Goal: Task Accomplishment & Management: Complete application form

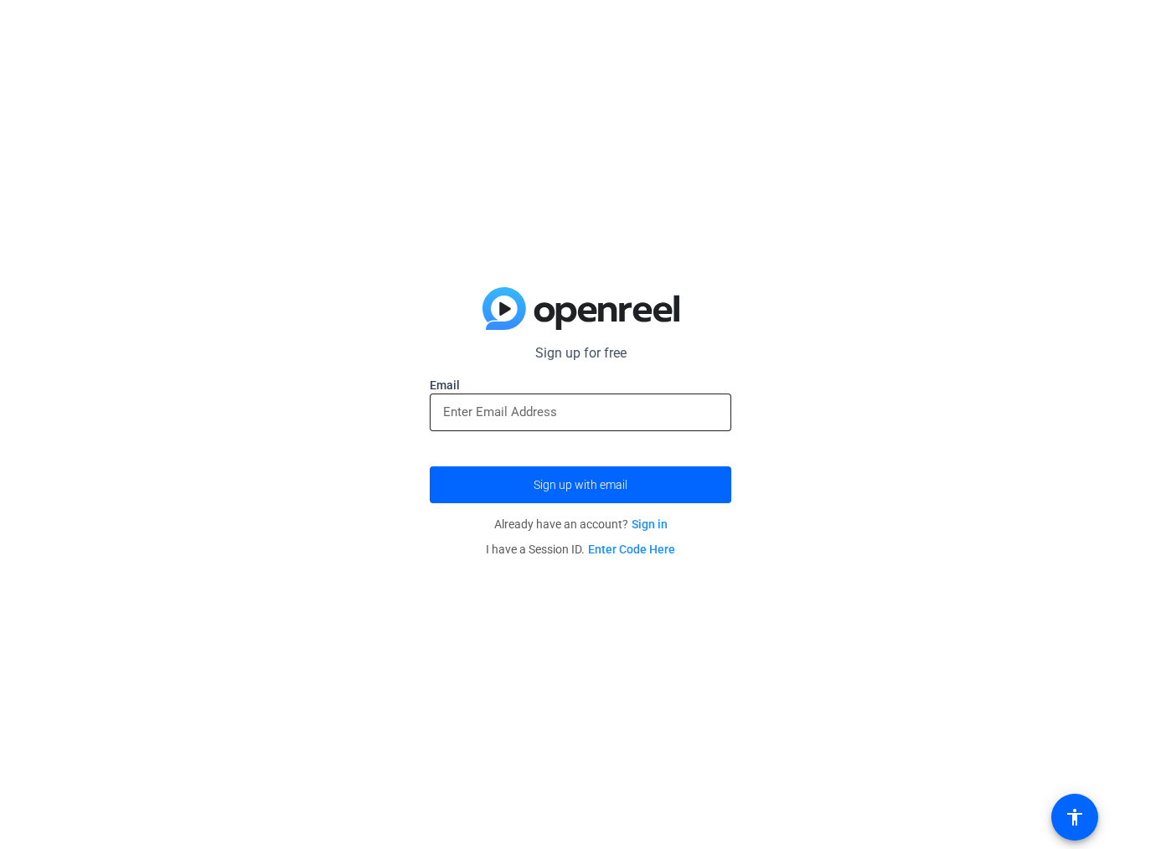
click at [478, 424] on div at bounding box center [580, 413] width 275 height 38
click at [481, 415] on input "email" at bounding box center [580, 412] width 275 height 20
type input "[PERSON_NAME][EMAIL_ADDRESS][DOMAIN_NAME]"
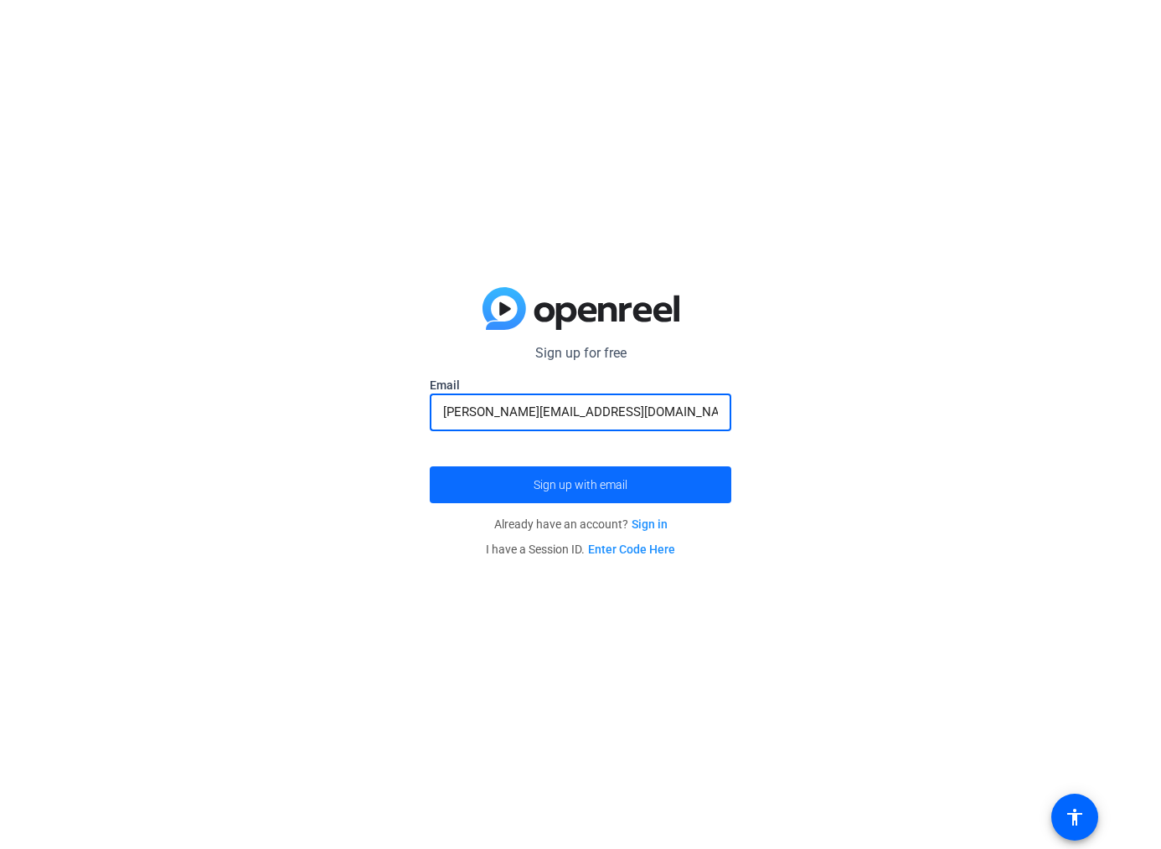
click at [565, 485] on span "Sign up with email" at bounding box center [581, 485] width 94 height 0
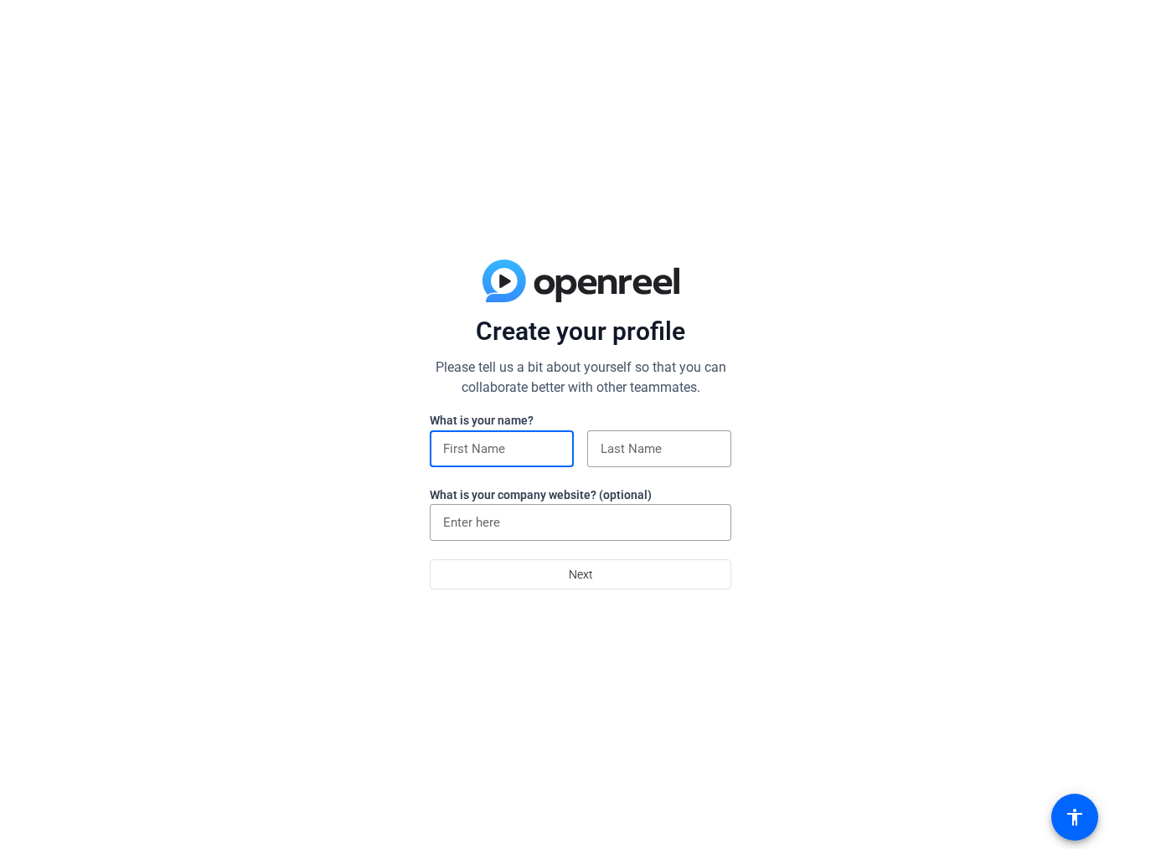
click at [469, 454] on input at bounding box center [501, 449] width 117 height 20
type input "Brian"
type input "Campbell"
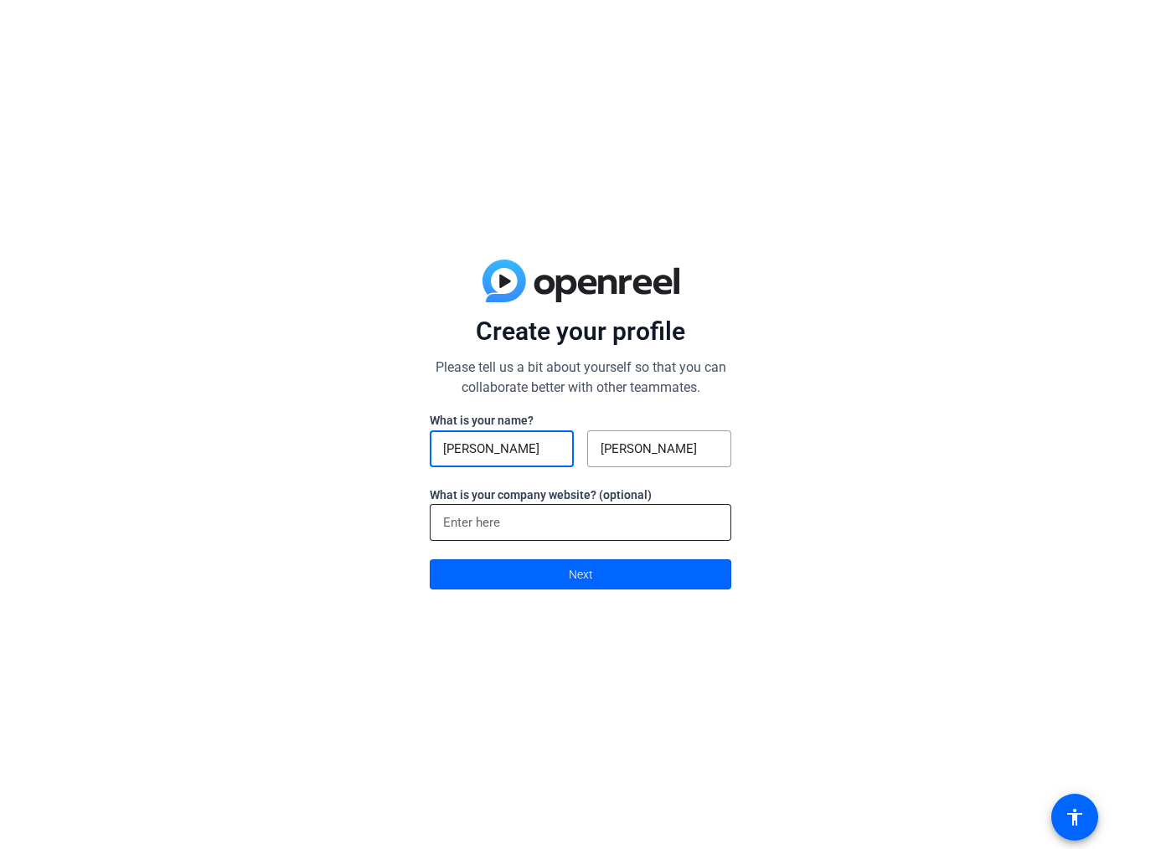
click at [519, 520] on input at bounding box center [580, 523] width 275 height 20
click at [857, 504] on div "Create your profile Please tell us a bit about yourself so that you can collabo…" at bounding box center [580, 424] width 1161 height 849
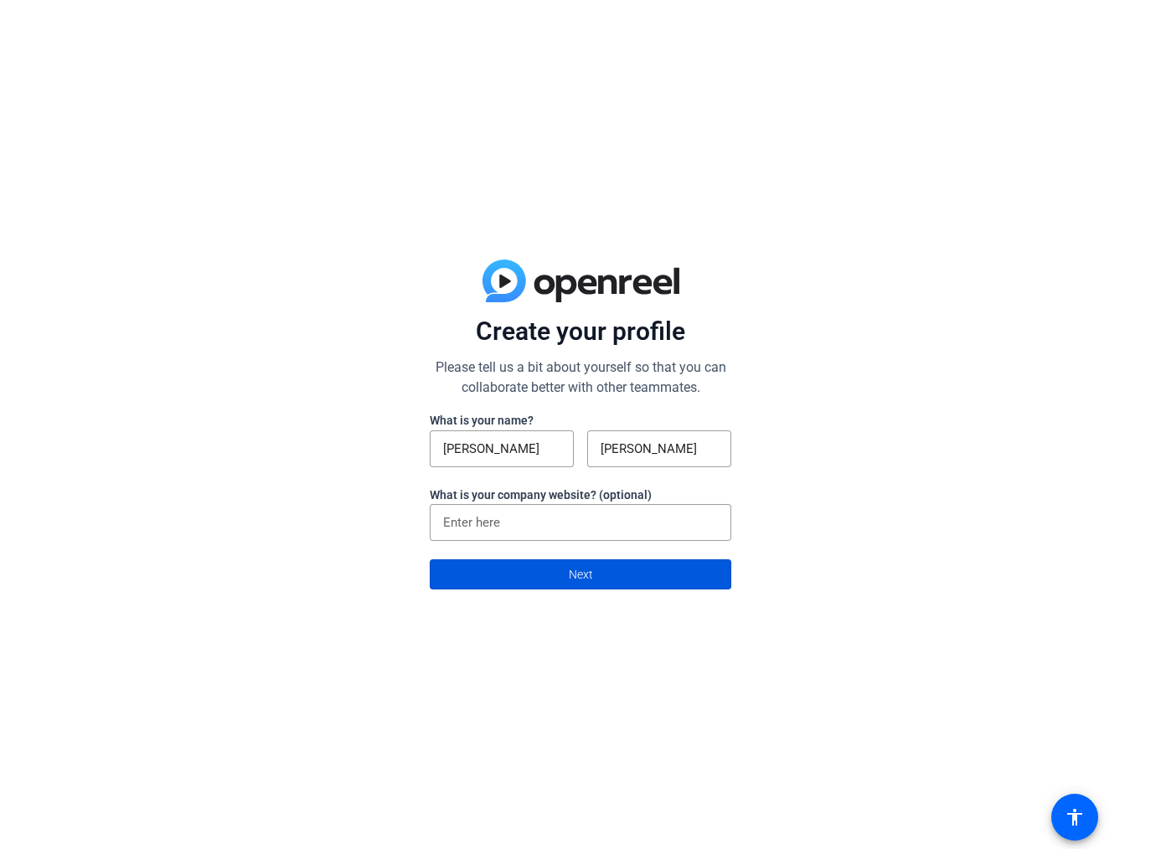
click at [651, 584] on span at bounding box center [581, 574] width 300 height 40
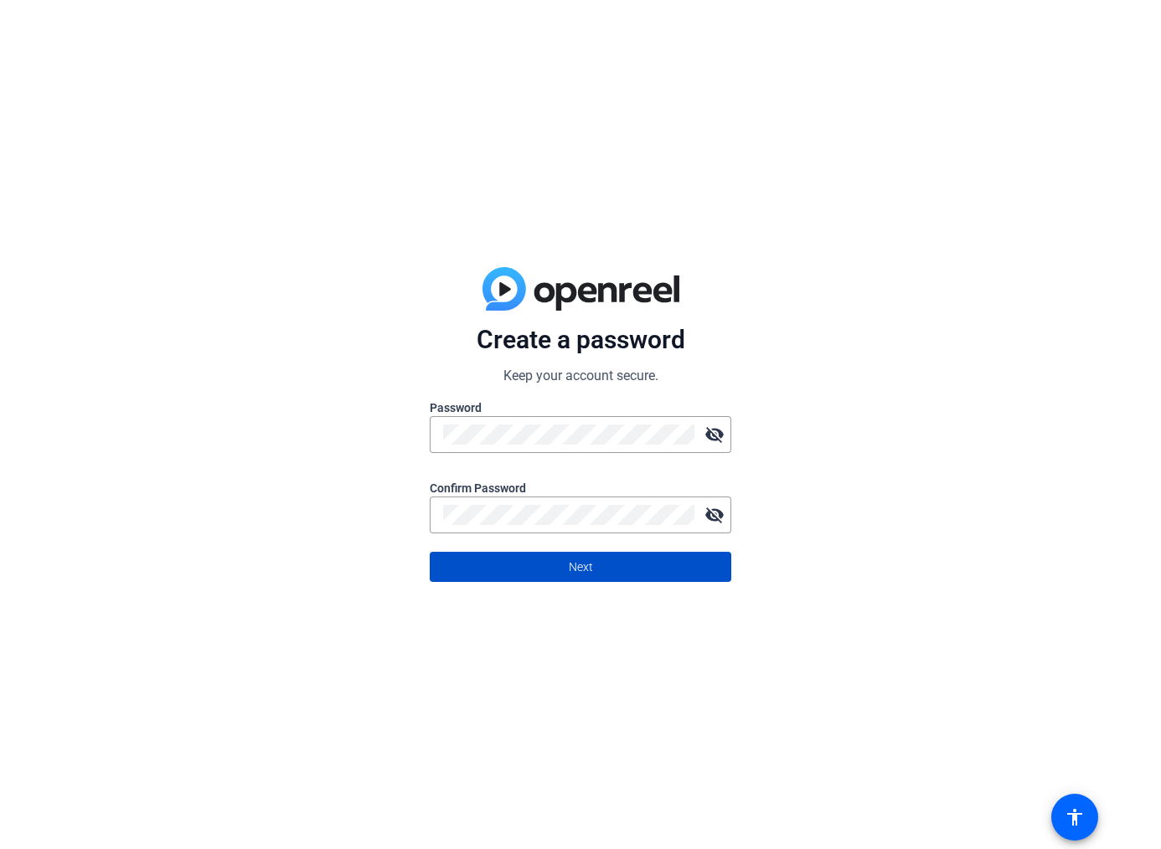
click at [663, 576] on span at bounding box center [581, 567] width 300 height 40
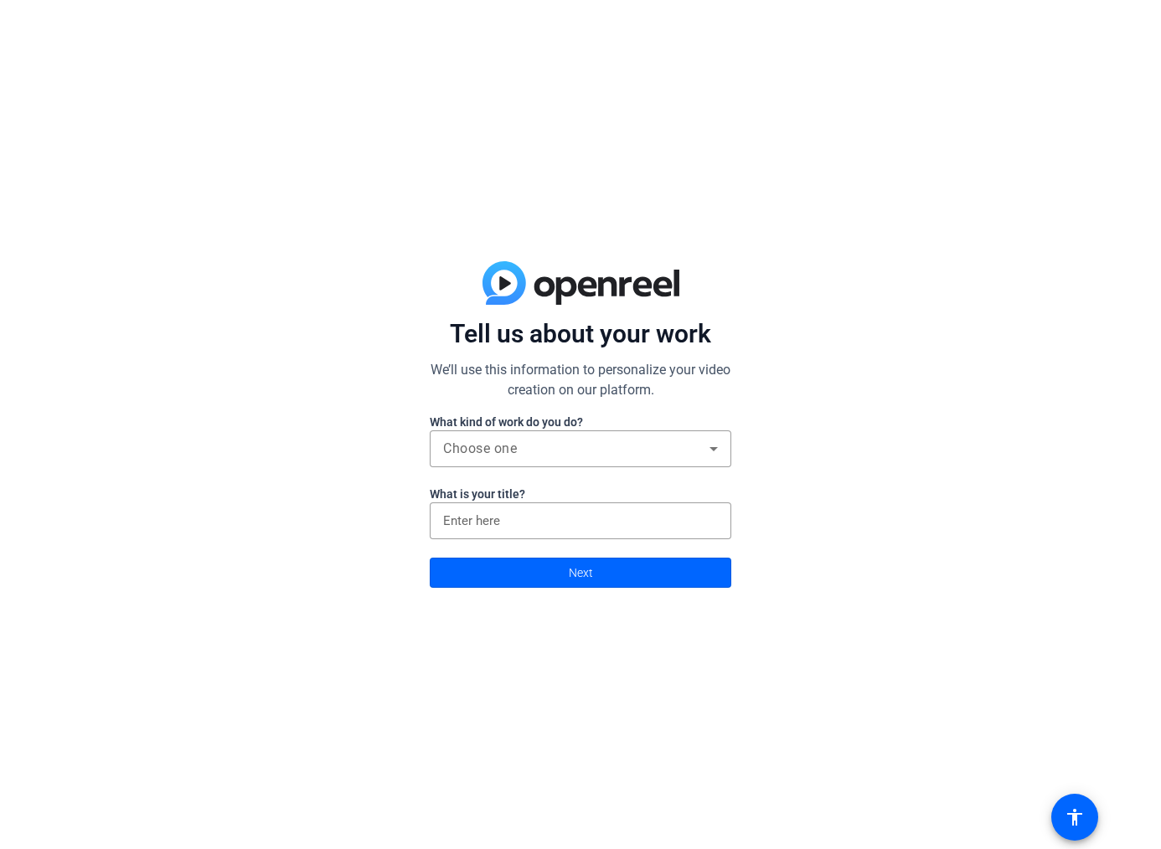
click at [771, 267] on div "Tell us about your work We’ll use this information to personalize your video cr…" at bounding box center [580, 424] width 1161 height 849
click at [626, 443] on div "Choose one" at bounding box center [576, 449] width 266 height 20
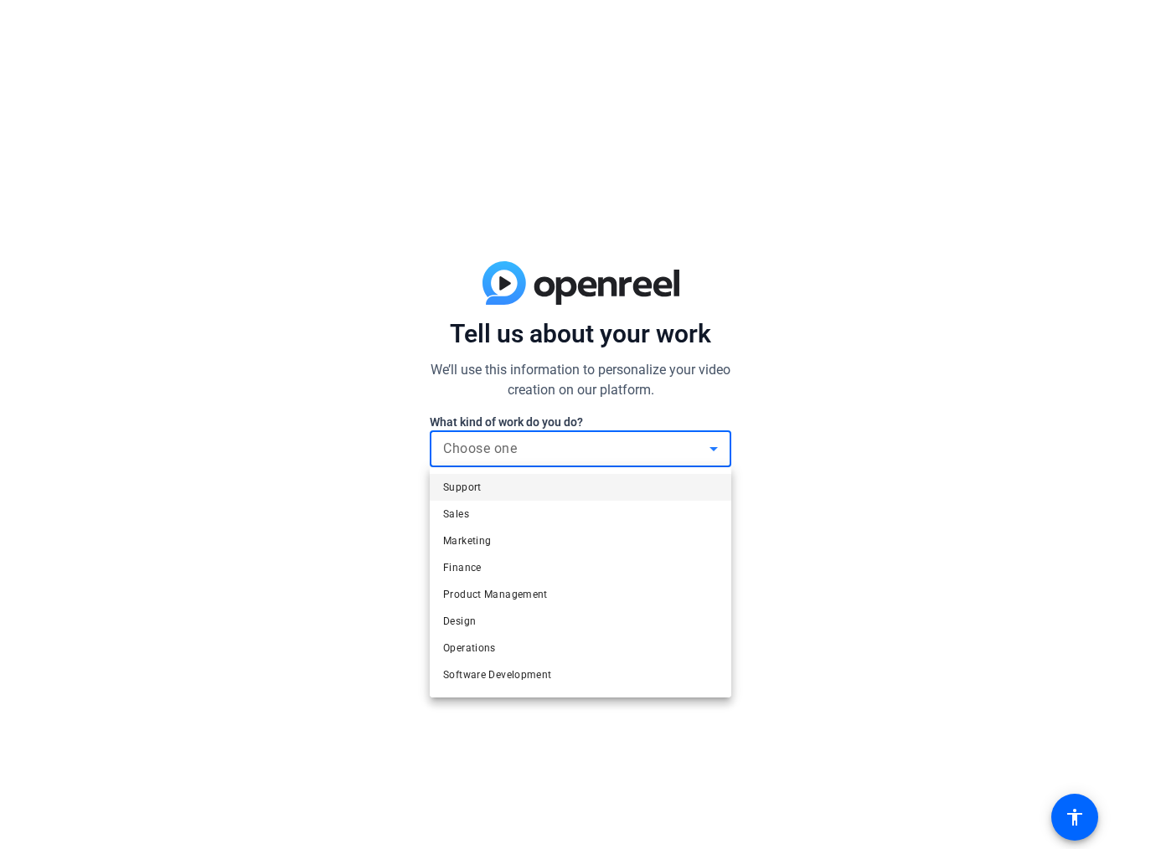
click at [751, 450] on div at bounding box center [580, 424] width 1161 height 849
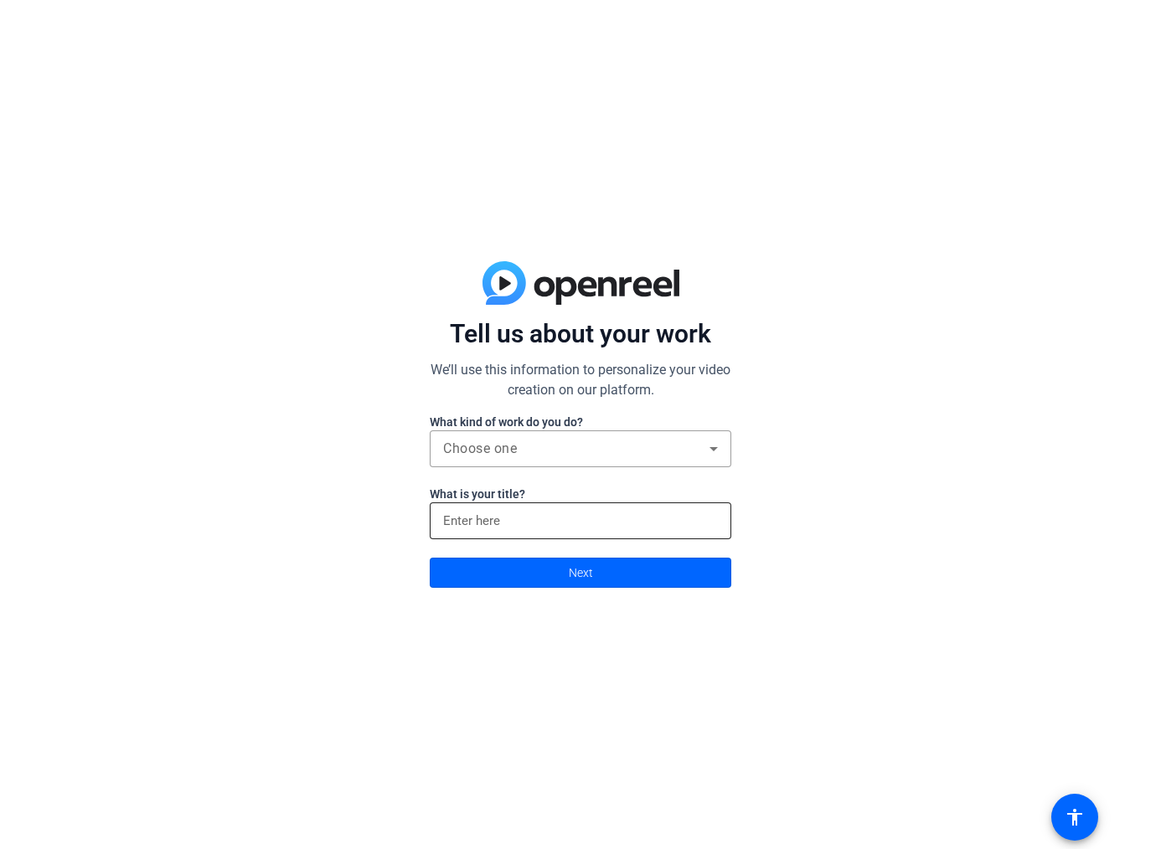
click at [601, 519] on input at bounding box center [580, 521] width 275 height 20
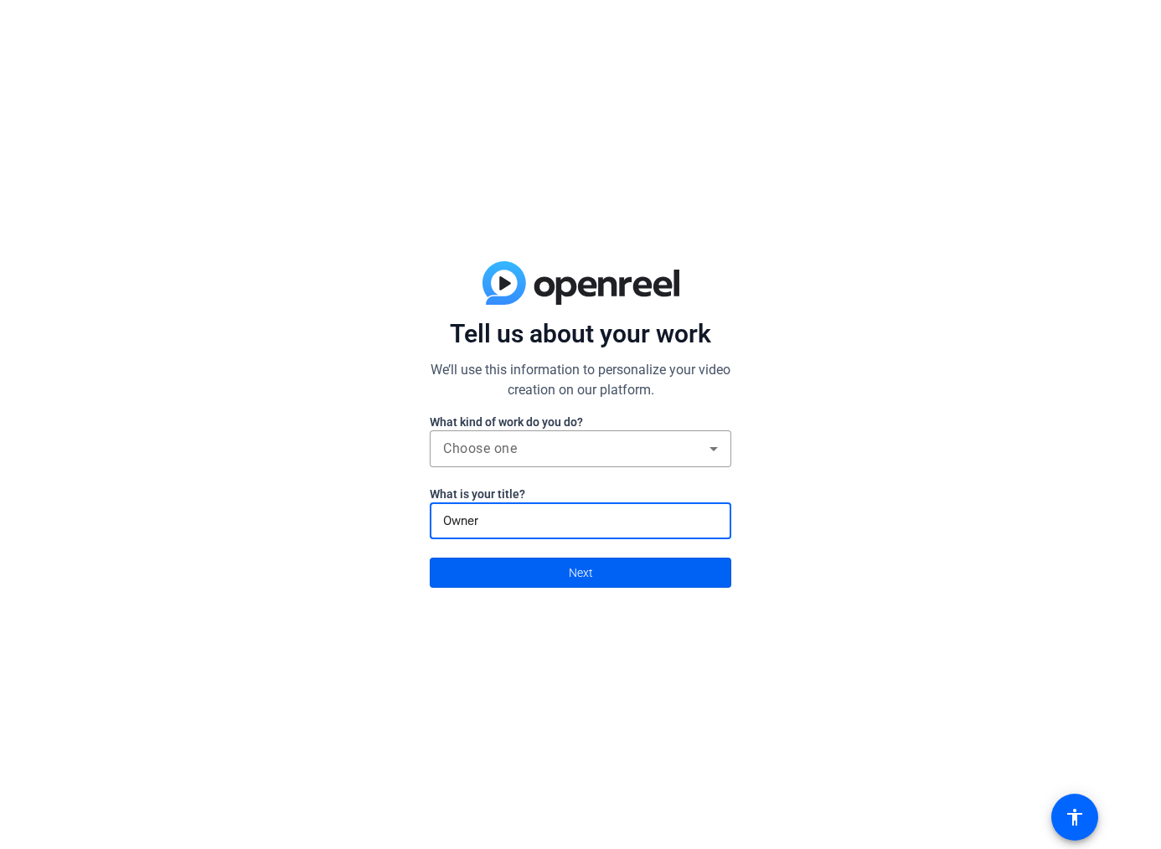
type input "Owner"
click at [621, 568] on span at bounding box center [581, 573] width 300 height 40
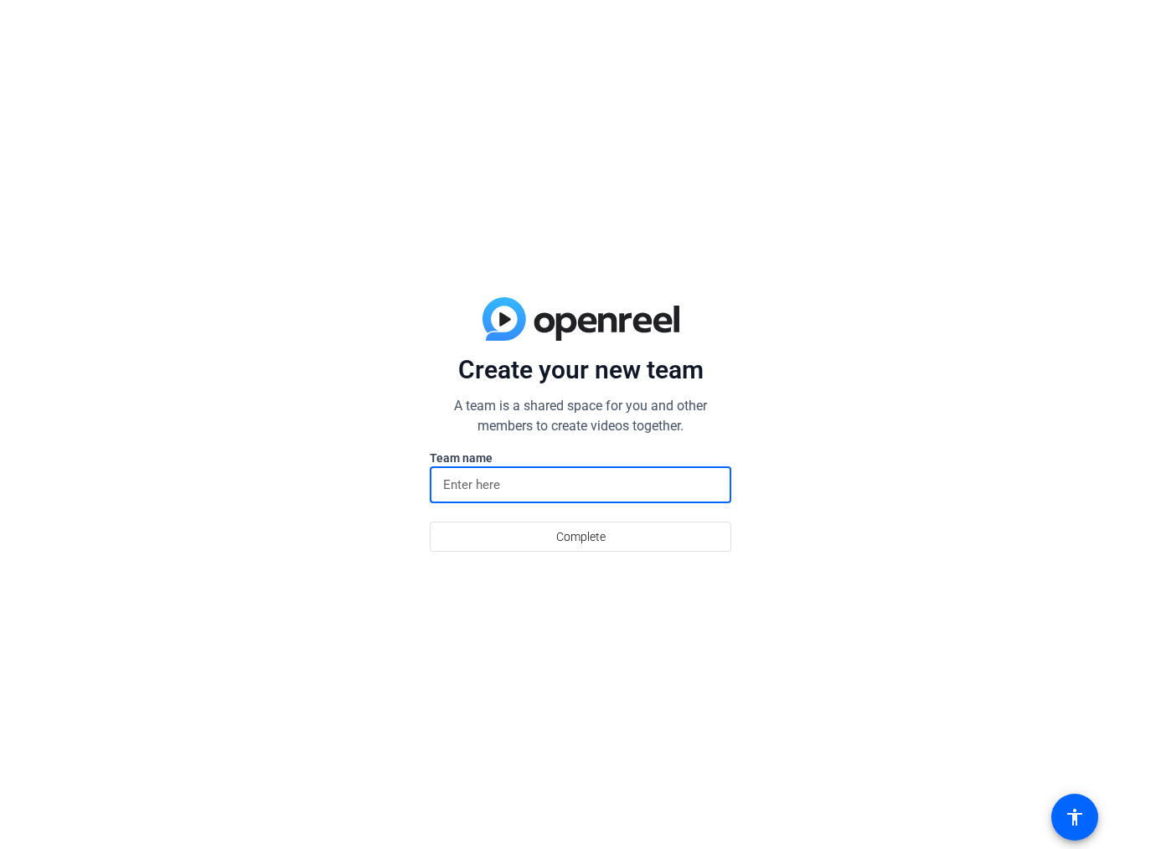
click at [614, 490] on input at bounding box center [580, 485] width 275 height 20
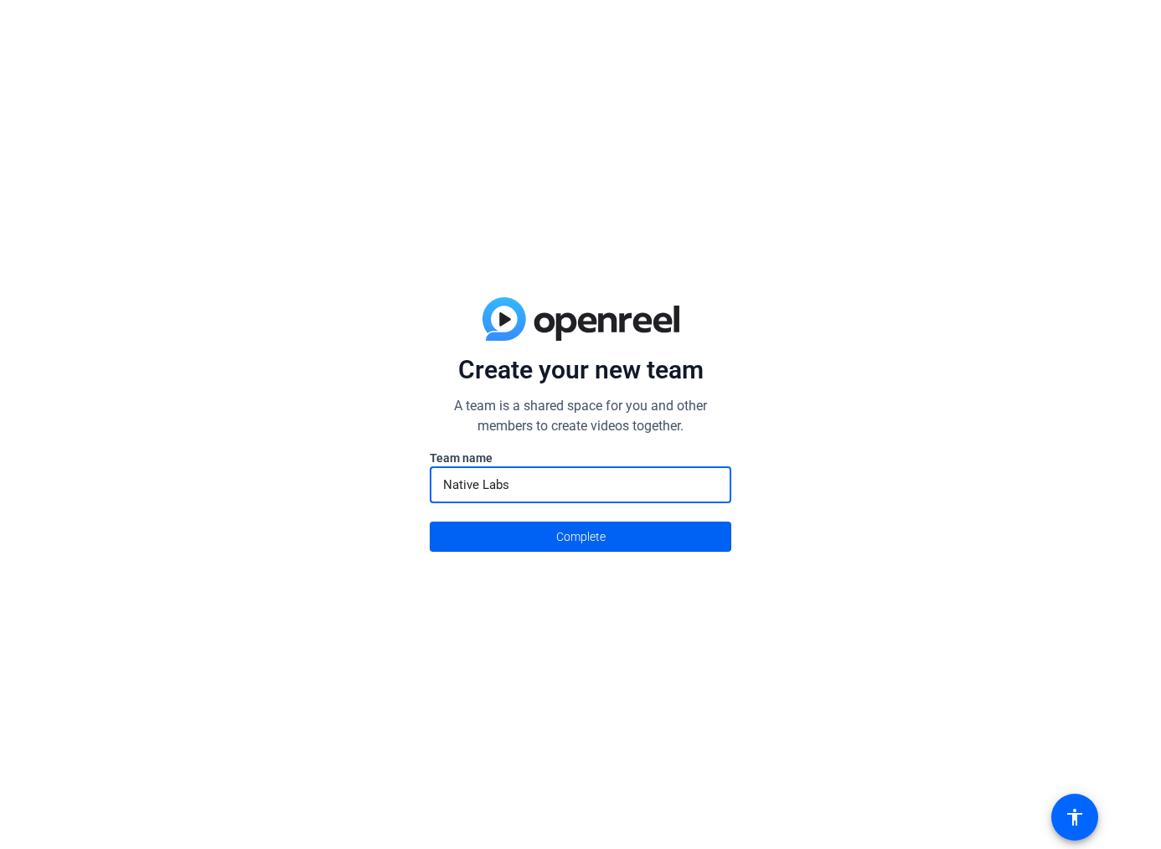
type input "Native Labs"
click at [642, 539] on span at bounding box center [581, 537] width 300 height 40
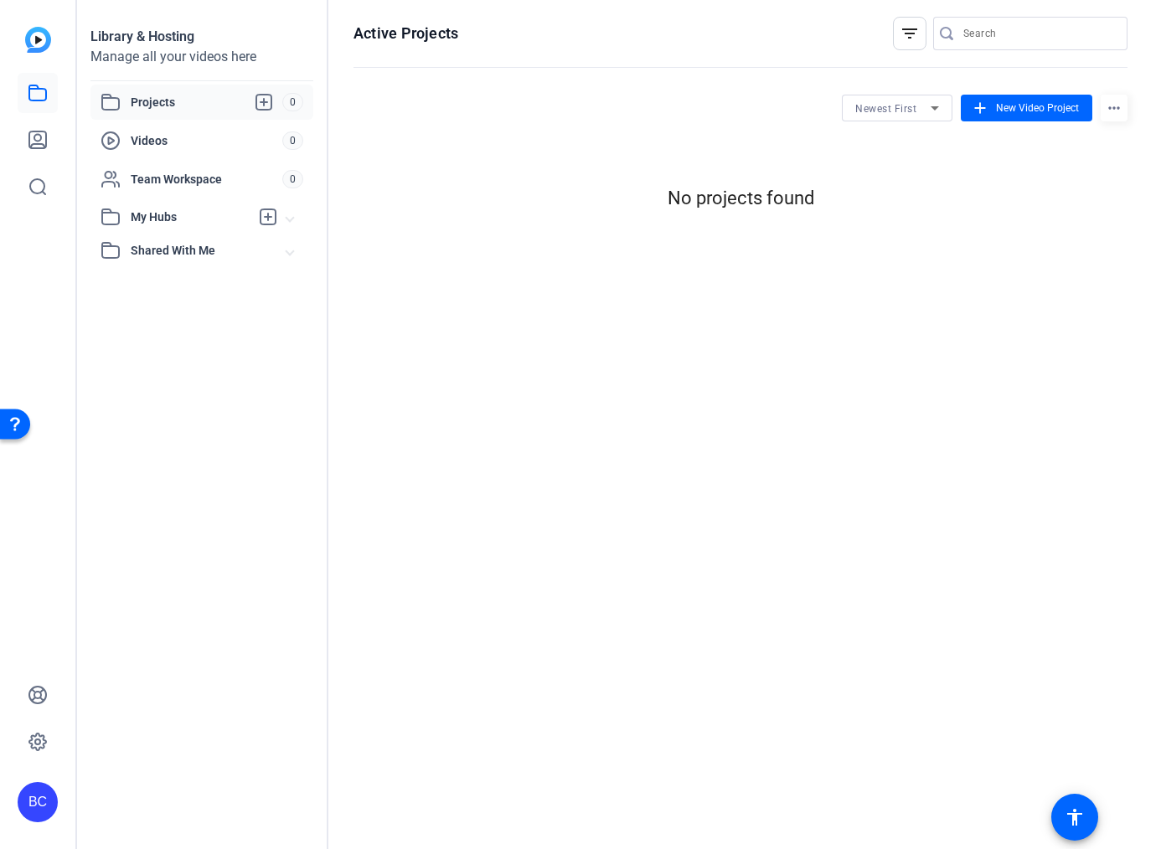
click at [158, 106] on span "Projects" at bounding box center [207, 102] width 152 height 20
click at [993, 115] on span at bounding box center [1026, 108] width 131 height 40
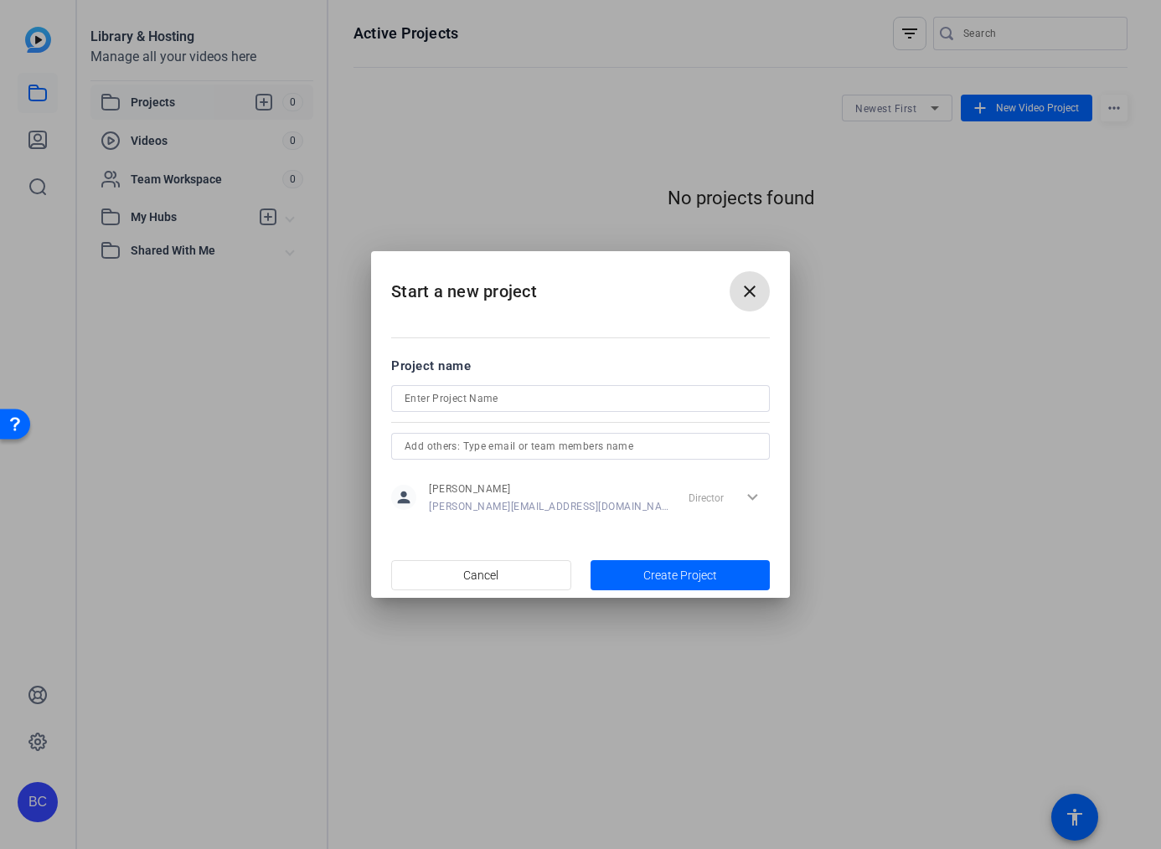
click at [533, 400] on input at bounding box center [581, 399] width 352 height 20
click at [503, 402] on input at bounding box center [581, 399] width 352 height 20
type input "Test project"
click at [725, 497] on div "Director expand_more" at bounding box center [726, 497] width 88 height 30
click at [657, 581] on span "Create Project" at bounding box center [680, 576] width 74 height 18
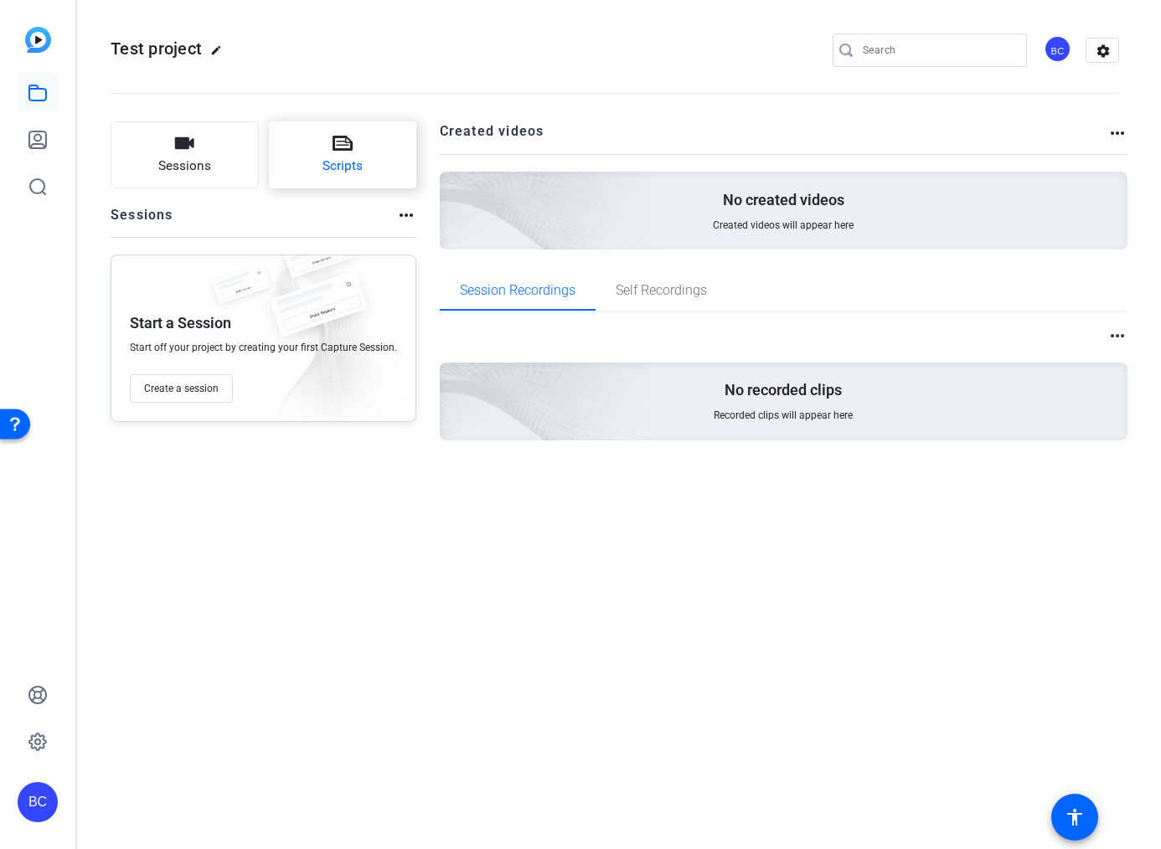
click at [317, 156] on button "Scripts" at bounding box center [343, 154] width 148 height 67
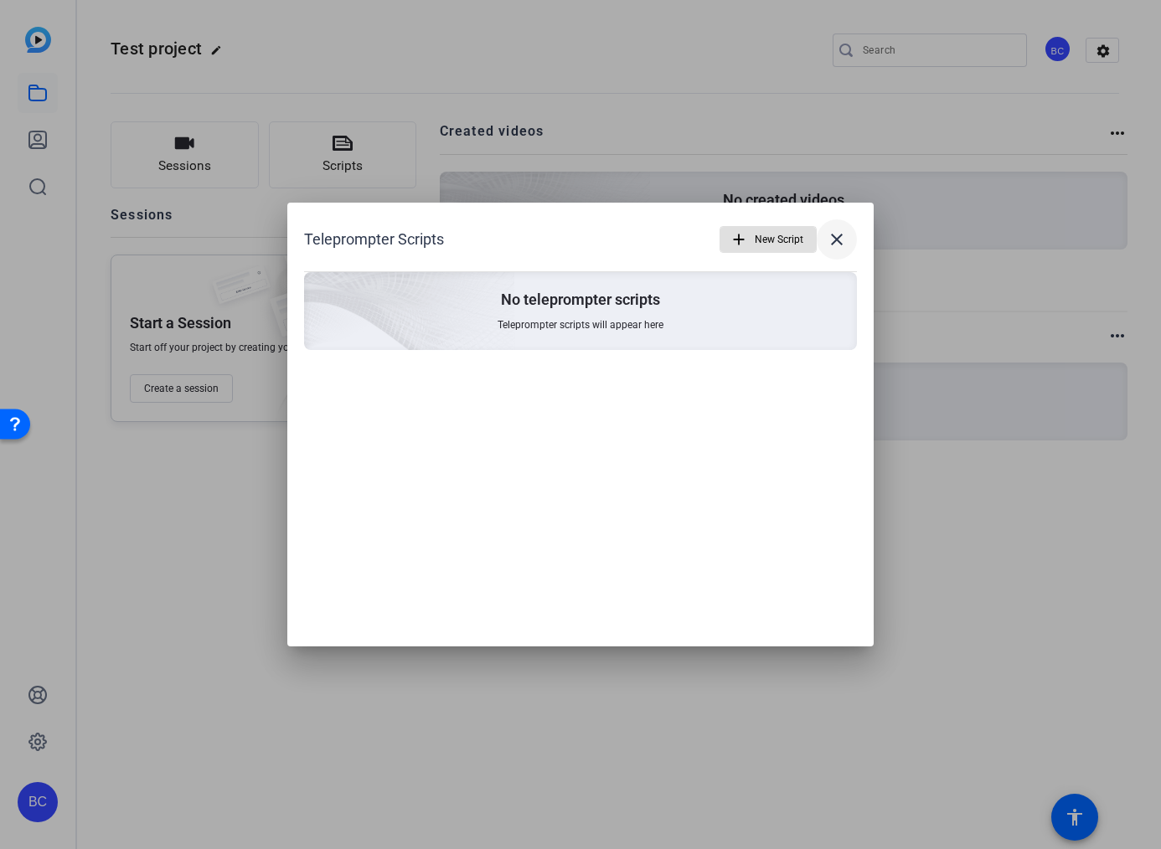
click at [841, 234] on mat-icon "close" at bounding box center [837, 239] width 20 height 20
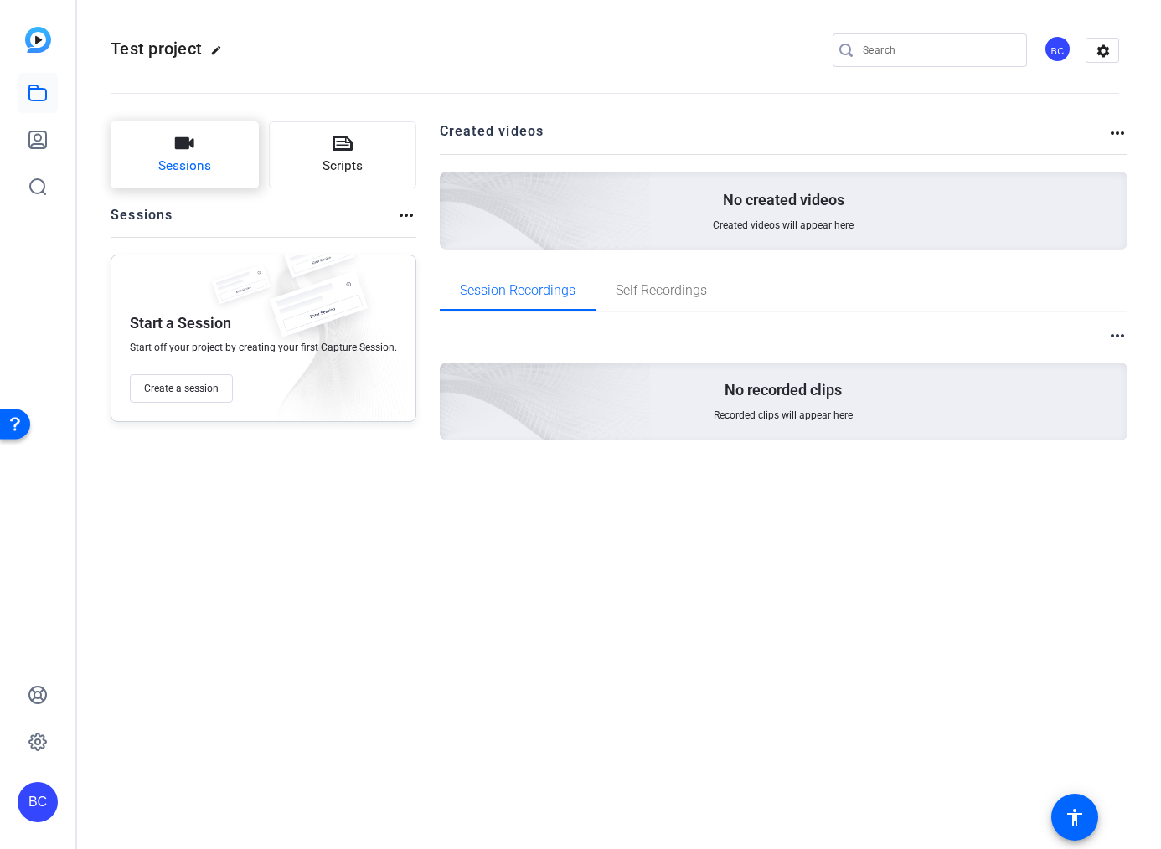
click at [191, 168] on span "Sessions" at bounding box center [184, 166] width 53 height 19
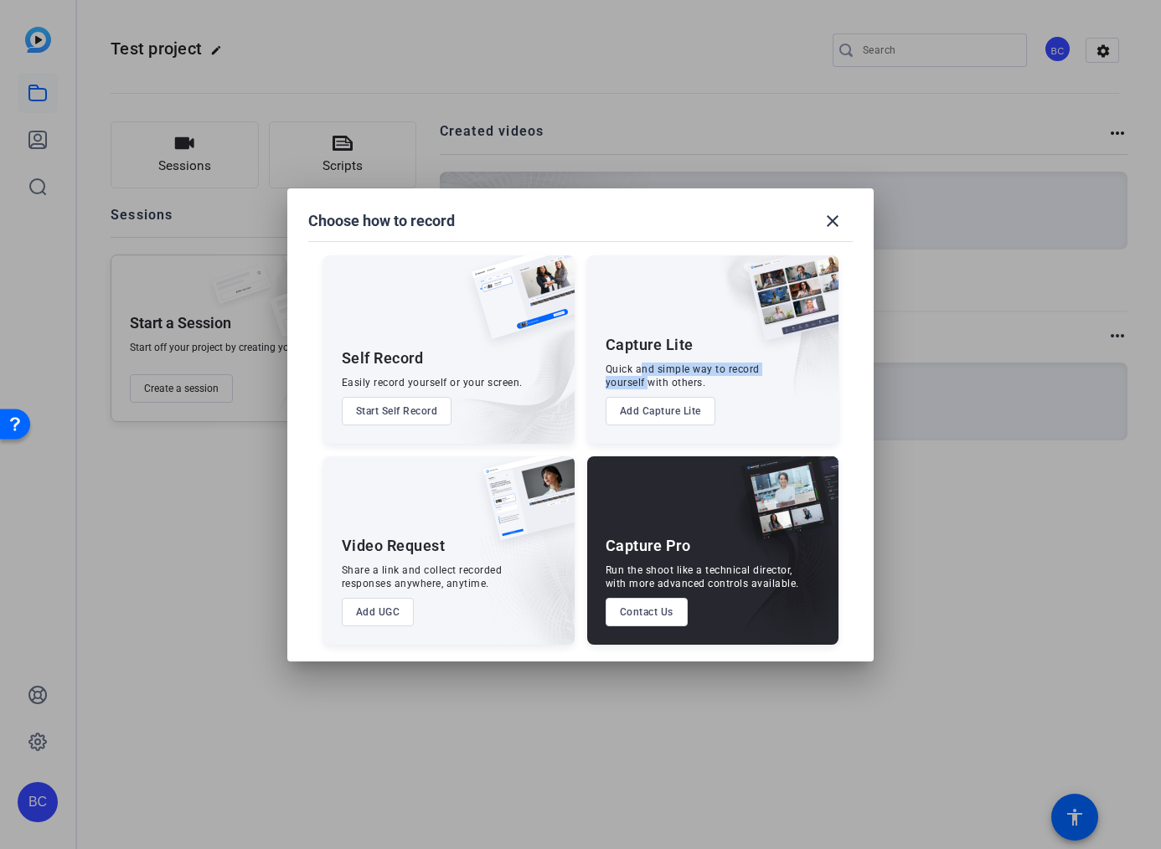
drag, startPoint x: 639, startPoint y: 370, endPoint x: 648, endPoint y: 379, distance: 13.0
click at [648, 379] on div "Quick and simple way to record yourself with others." at bounding box center [683, 376] width 154 height 27
click at [666, 383] on div "Quick and simple way to record yourself with others." at bounding box center [683, 376] width 154 height 27
drag, startPoint x: 358, startPoint y: 574, endPoint x: 436, endPoint y: 579, distance: 78.1
click at [435, 579] on div "Share a link and collect recorded responses anywhere, anytime." at bounding box center [422, 577] width 161 height 27
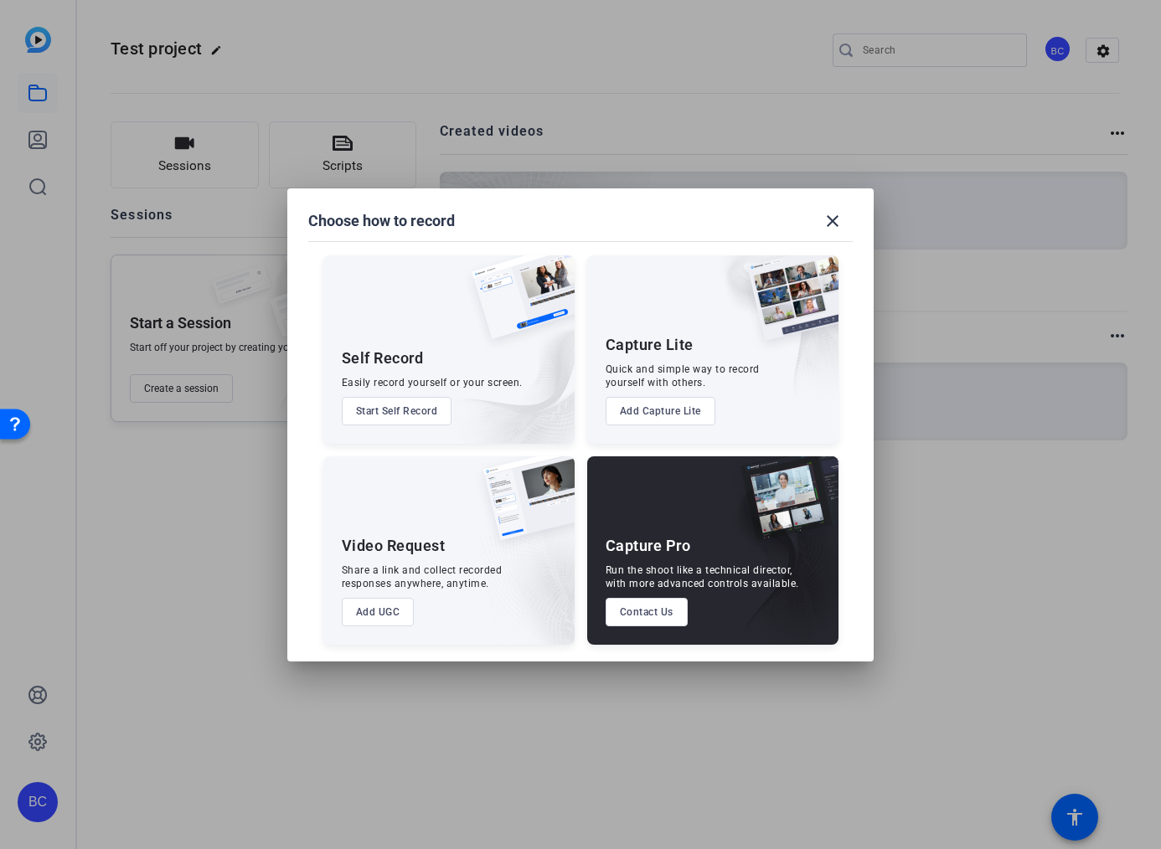
click at [460, 579] on div "Share a link and collect recorded responses anywhere, anytime." at bounding box center [422, 577] width 161 height 27
click at [633, 611] on button "Contact Us" at bounding box center [647, 612] width 82 height 28
click at [385, 609] on button "Add UGC" at bounding box center [378, 612] width 73 height 28
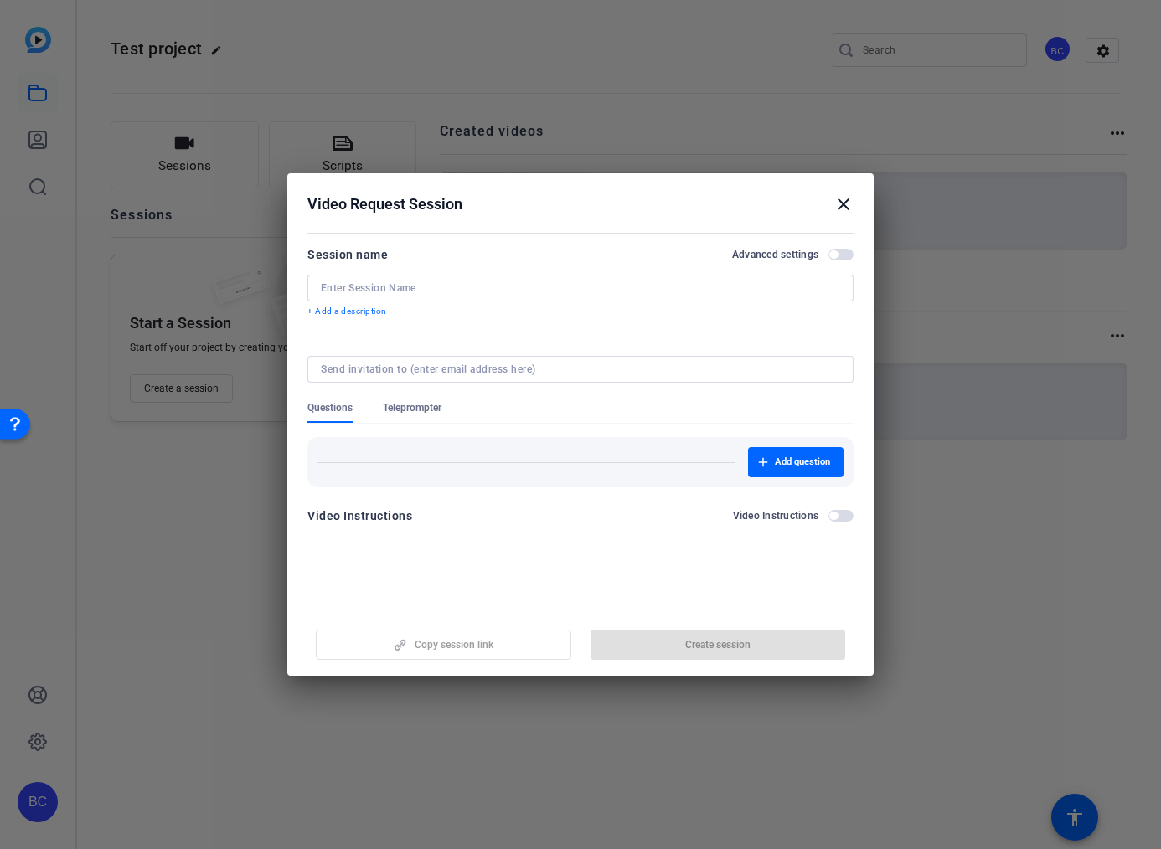
click at [442, 302] on div at bounding box center [580, 311] width 546 height 18
click at [845, 204] on mat-icon "close" at bounding box center [843, 204] width 20 height 20
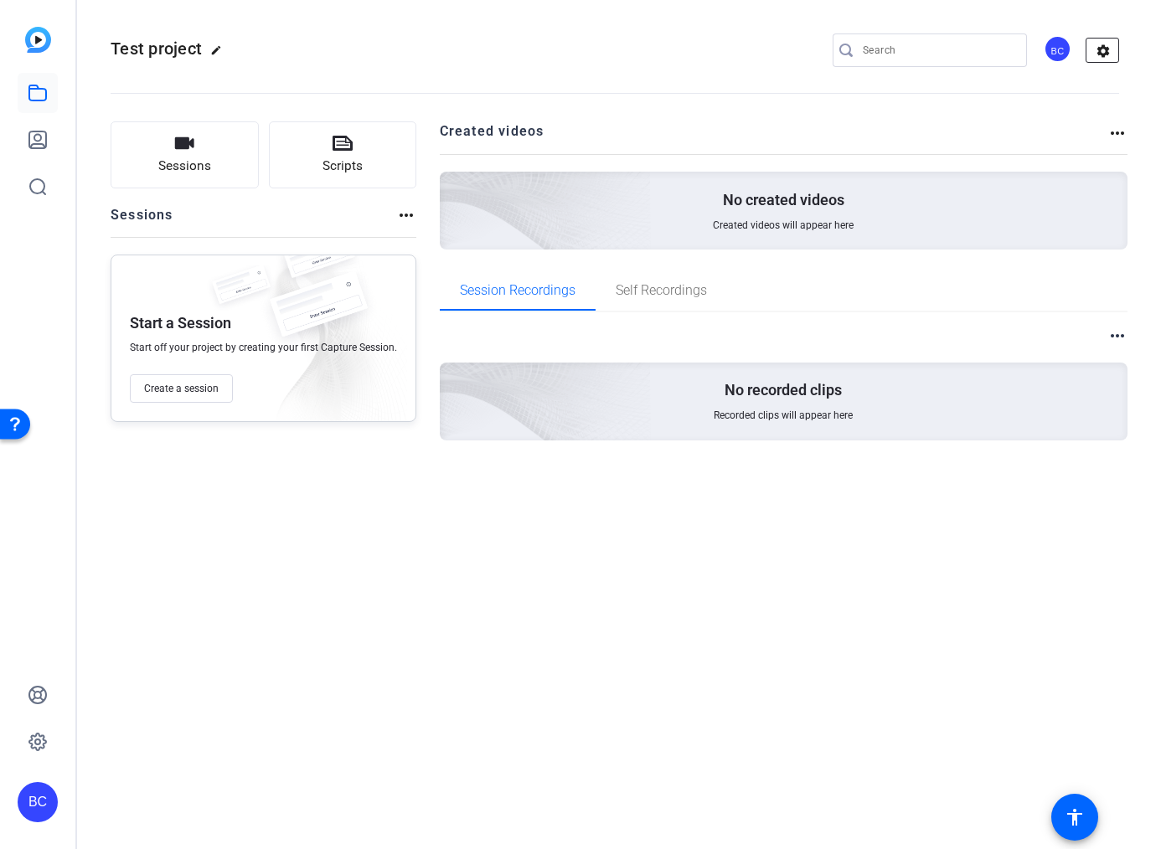
click at [1096, 49] on mat-icon "settings" at bounding box center [1103, 51] width 34 height 25
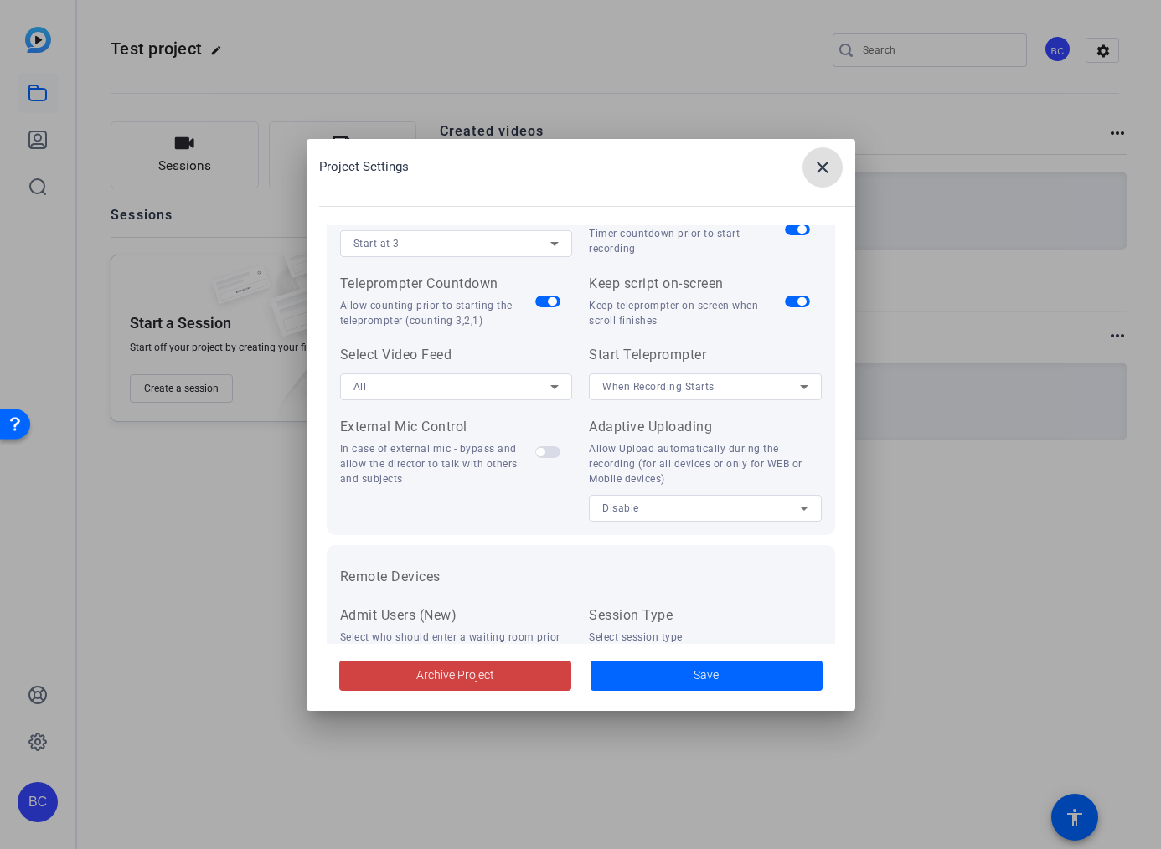
scroll to position [346, 0]
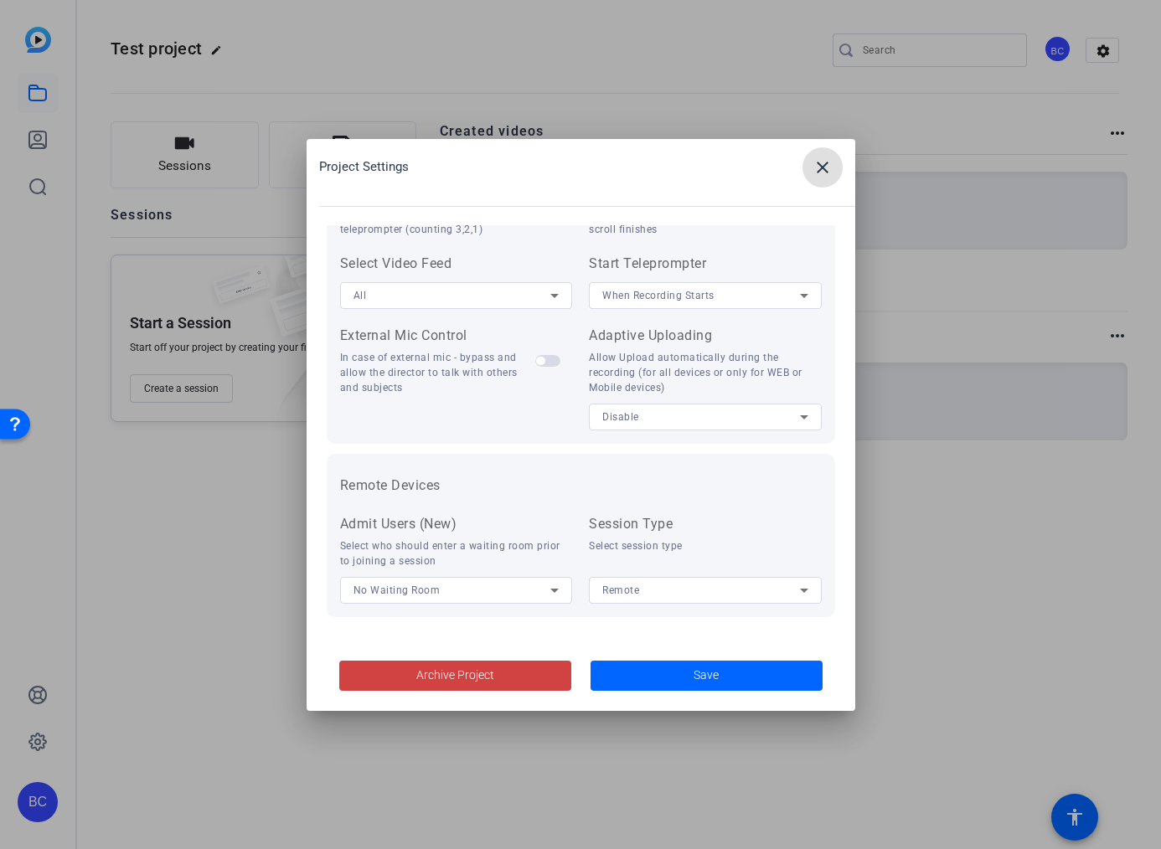
click at [822, 168] on mat-icon "close" at bounding box center [822, 167] width 20 height 20
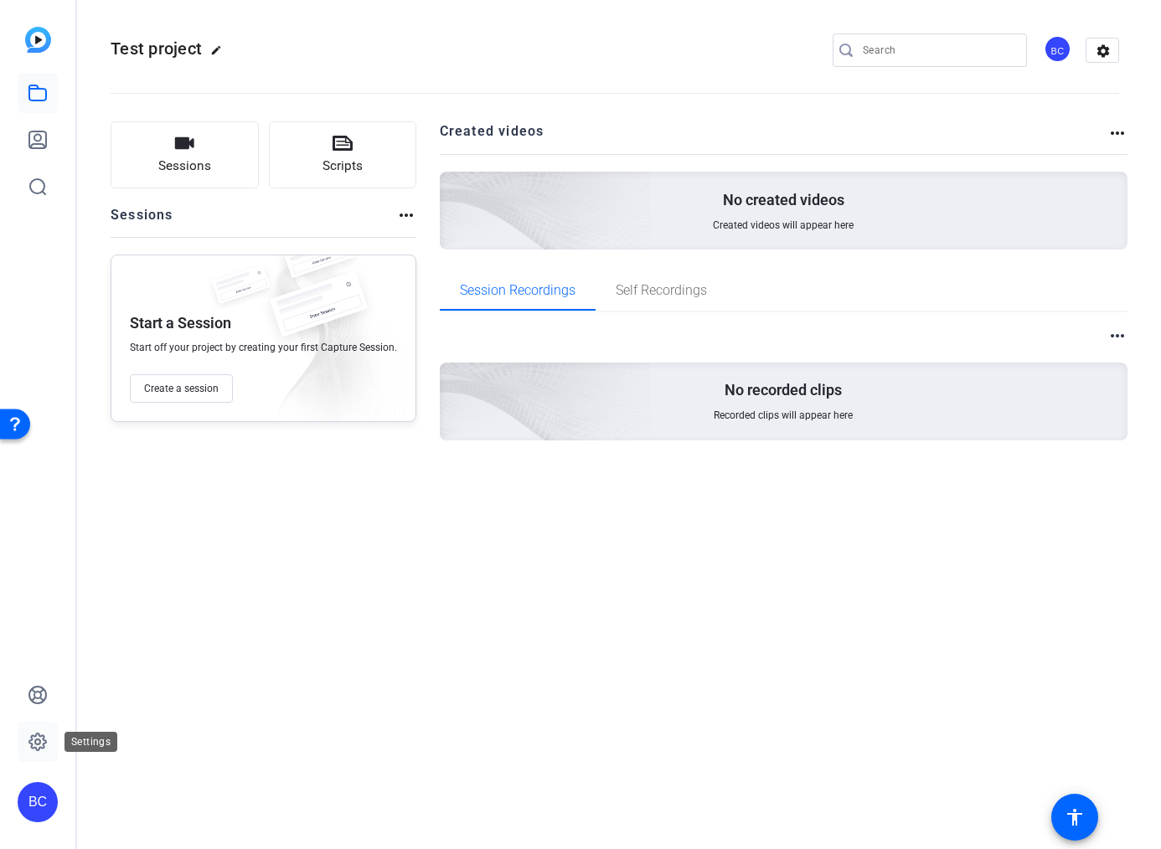
click at [39, 745] on icon at bounding box center [38, 742] width 20 height 20
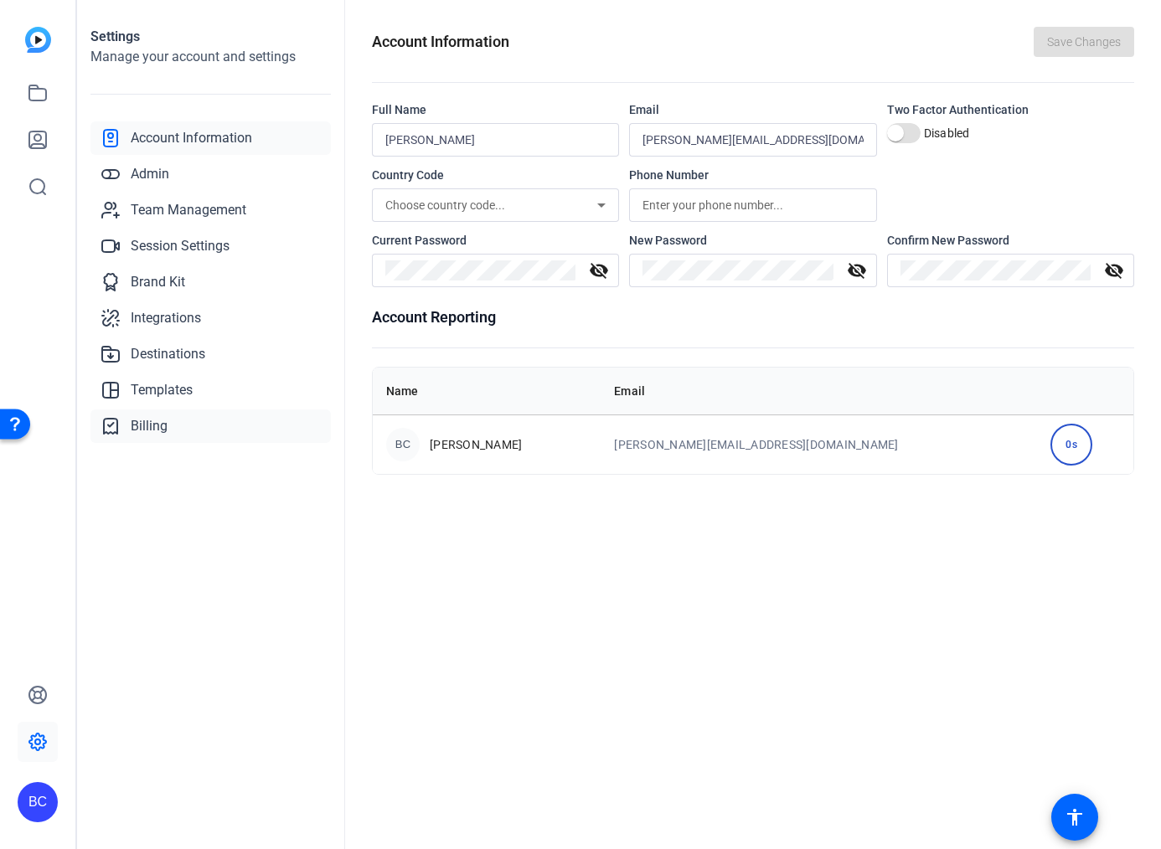
click at [151, 434] on span "Billing" at bounding box center [149, 426] width 37 height 20
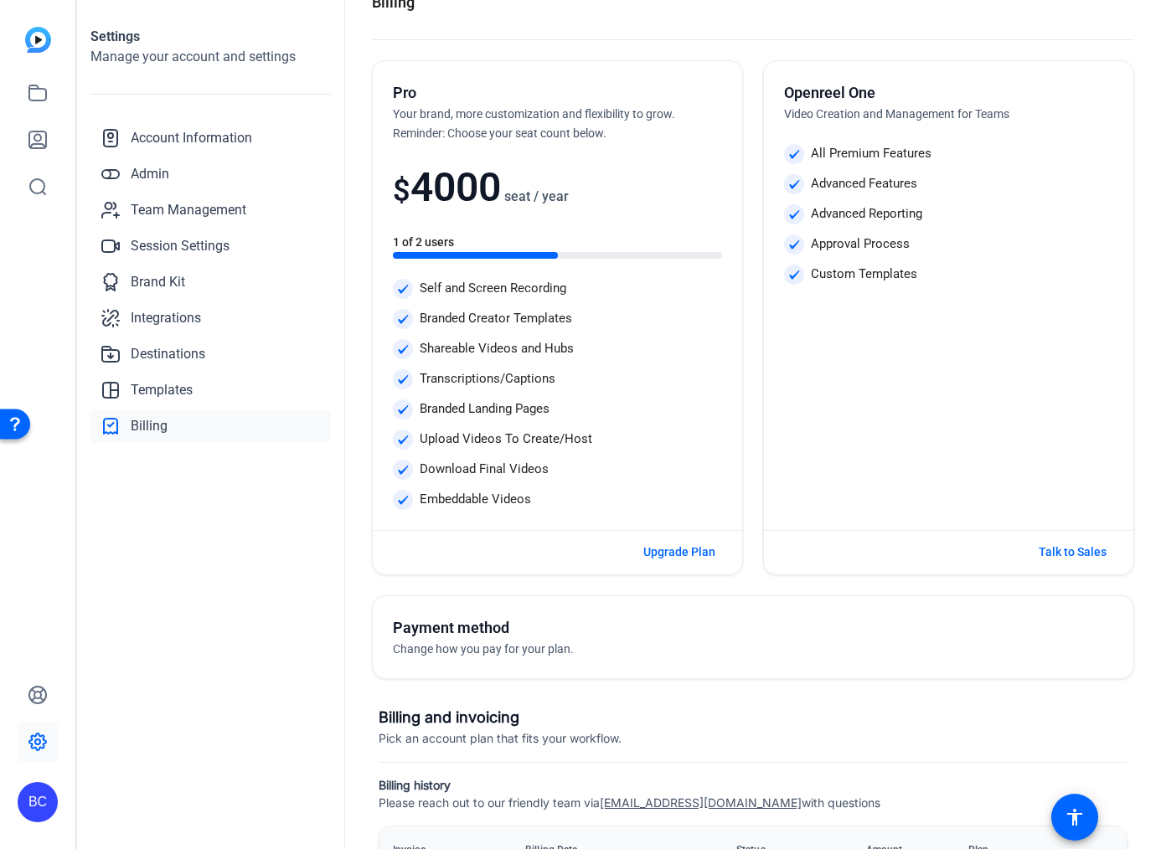
scroll to position [33, 0]
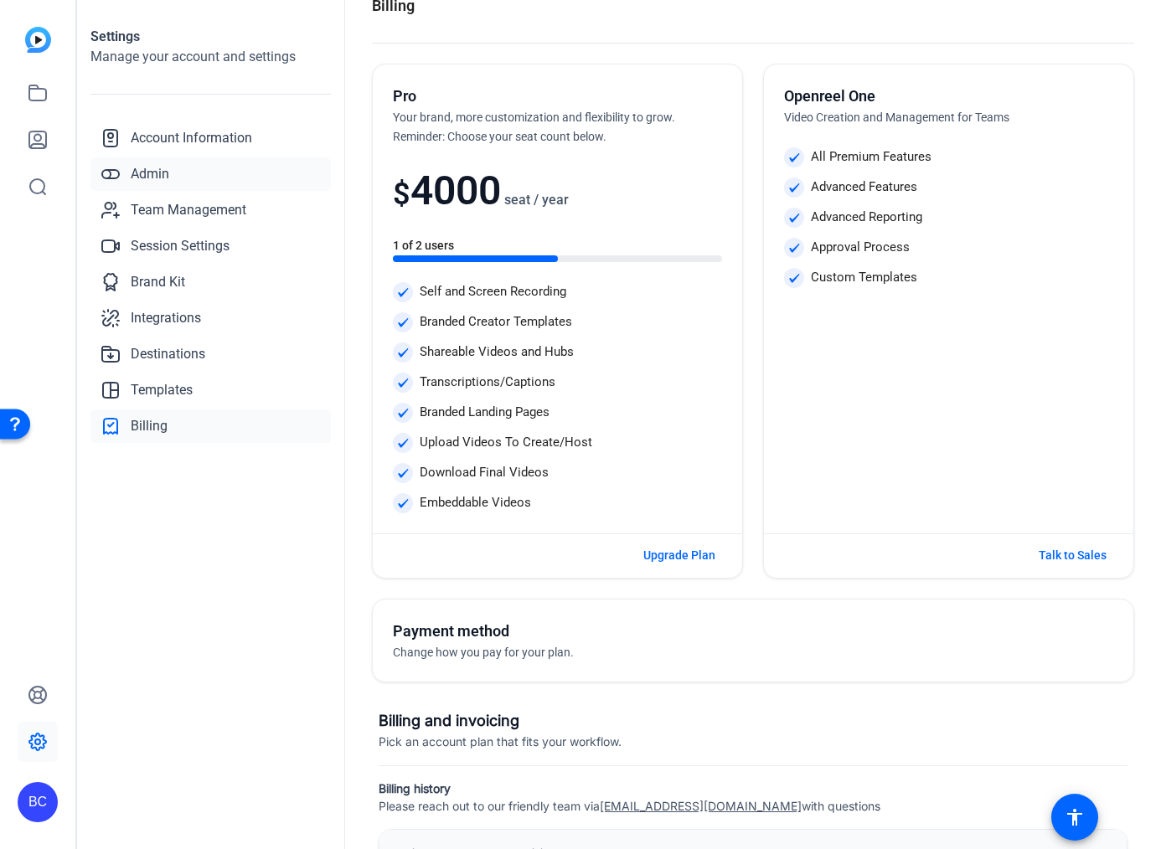
click at [168, 168] on span "Admin" at bounding box center [150, 174] width 39 height 20
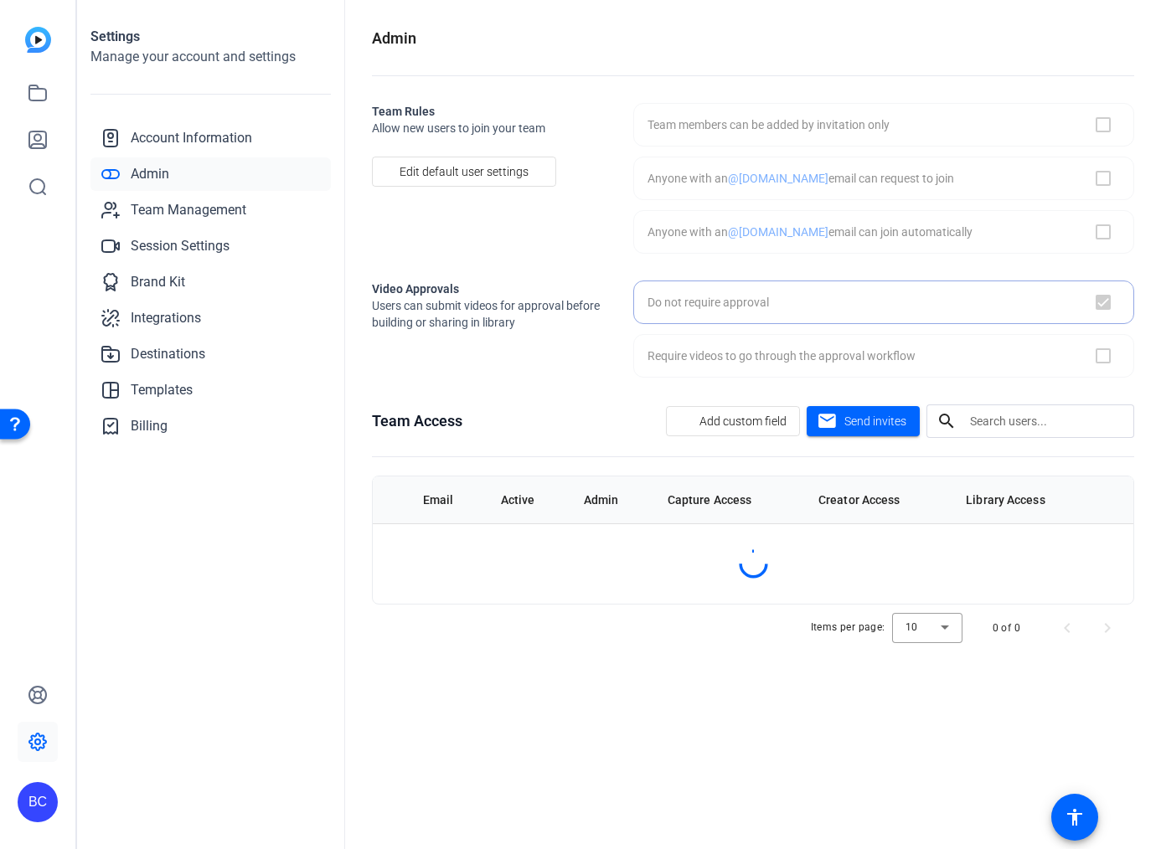
scroll to position [0, 0]
checkbox input "true"
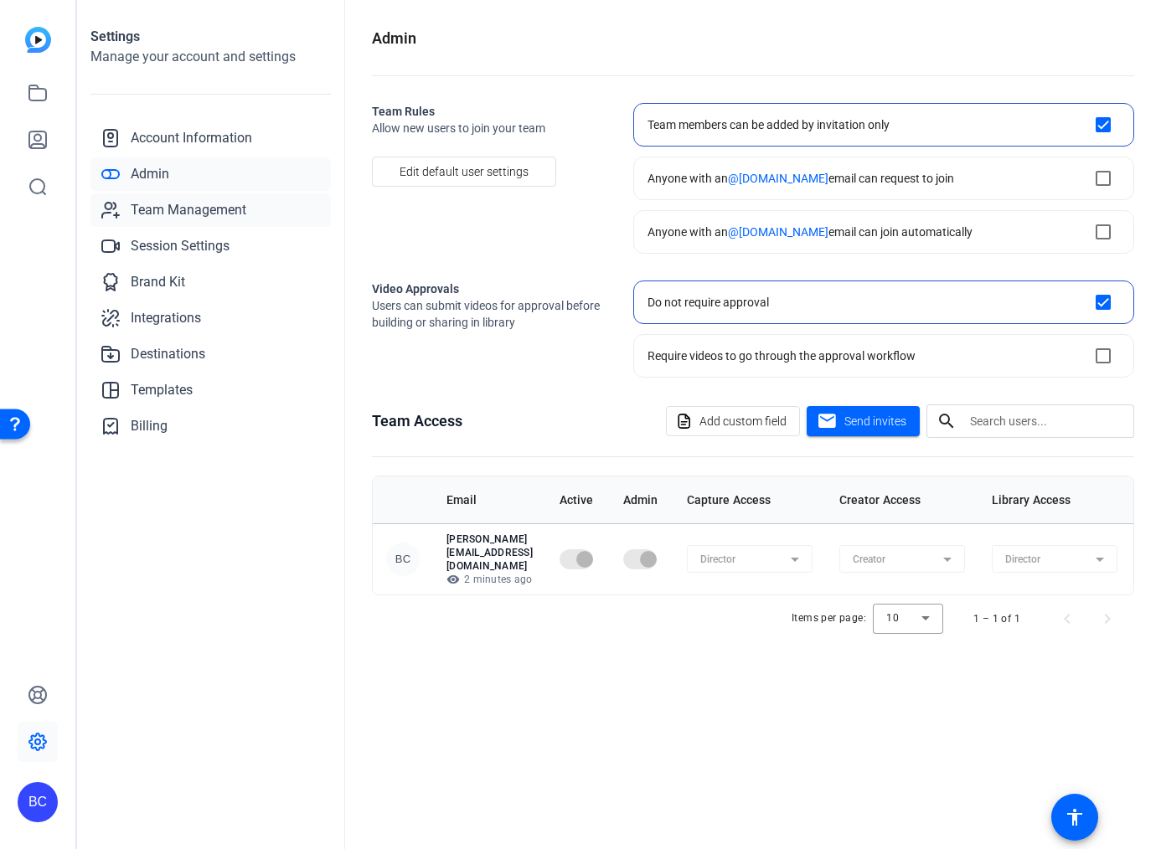
click at [199, 208] on span "Team Management" at bounding box center [189, 210] width 116 height 20
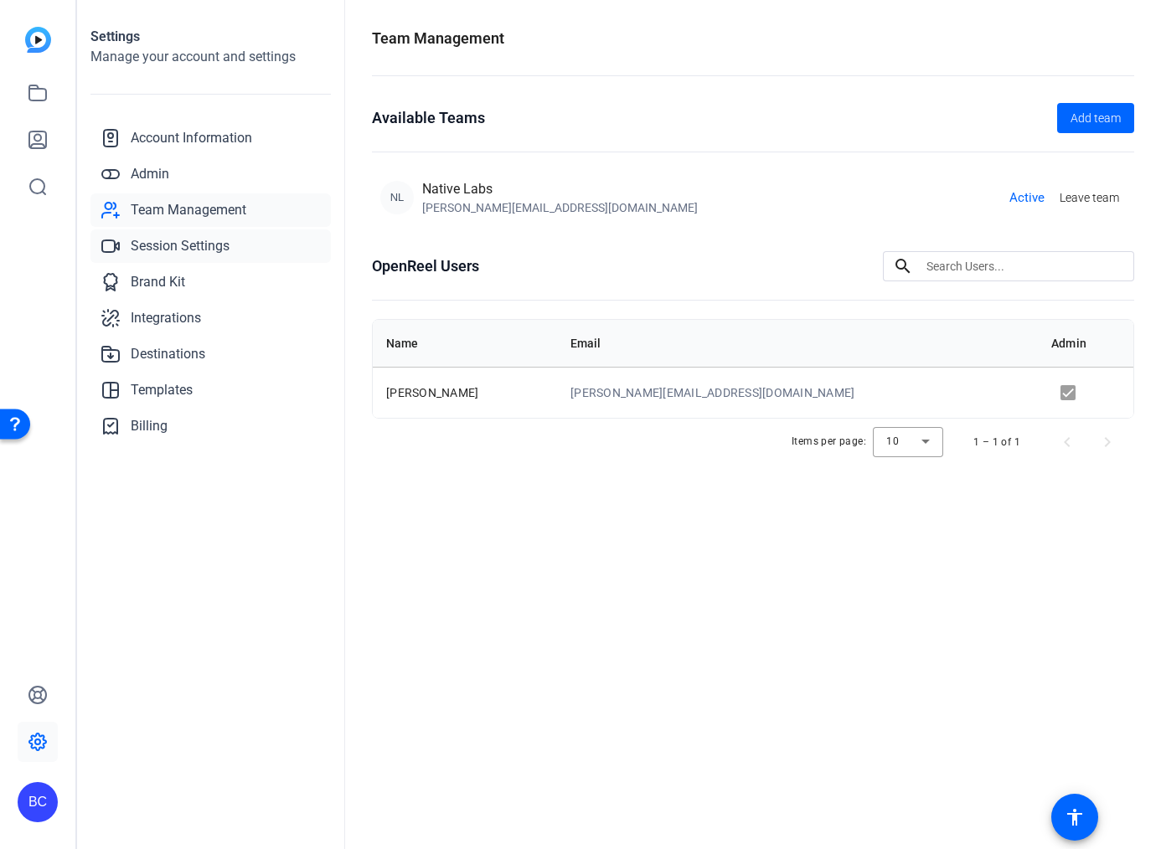
click at [198, 238] on span "Session Settings" at bounding box center [180, 246] width 99 height 20
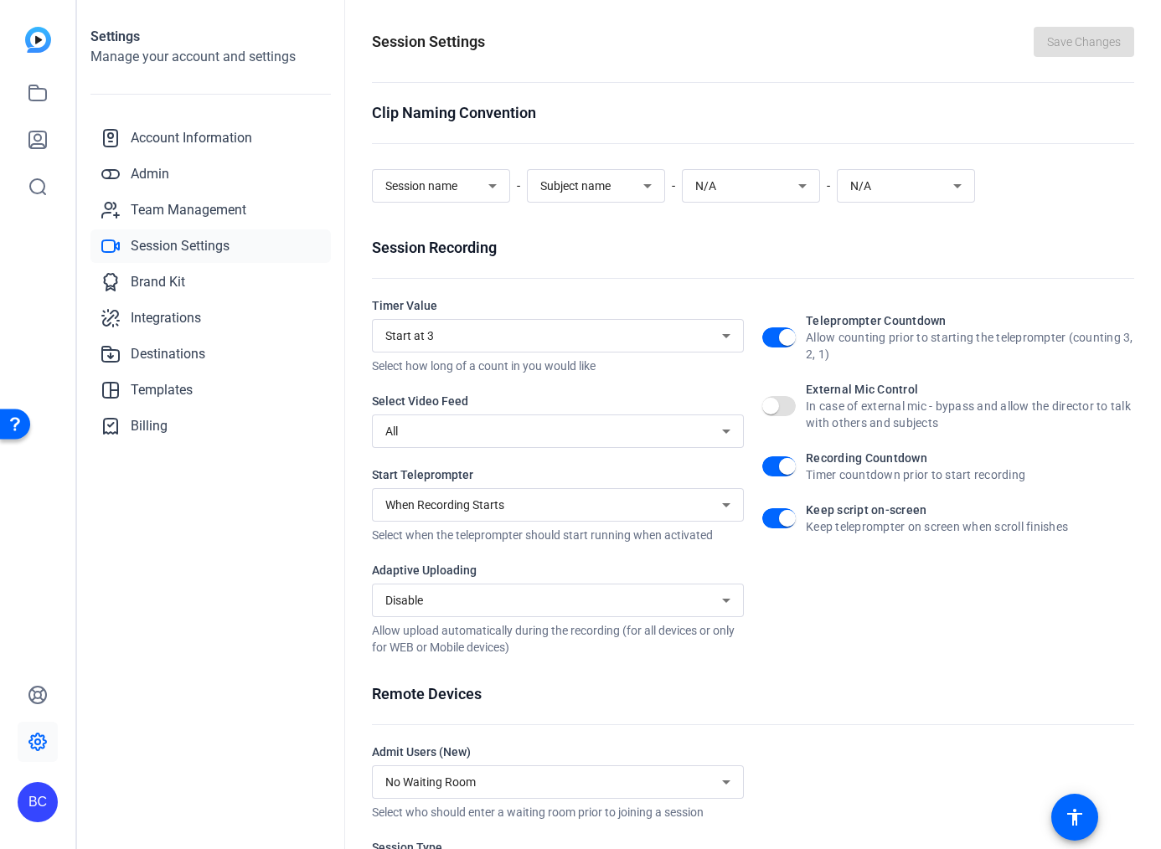
click at [724, 177] on div "N/A" at bounding box center [746, 186] width 103 height 20
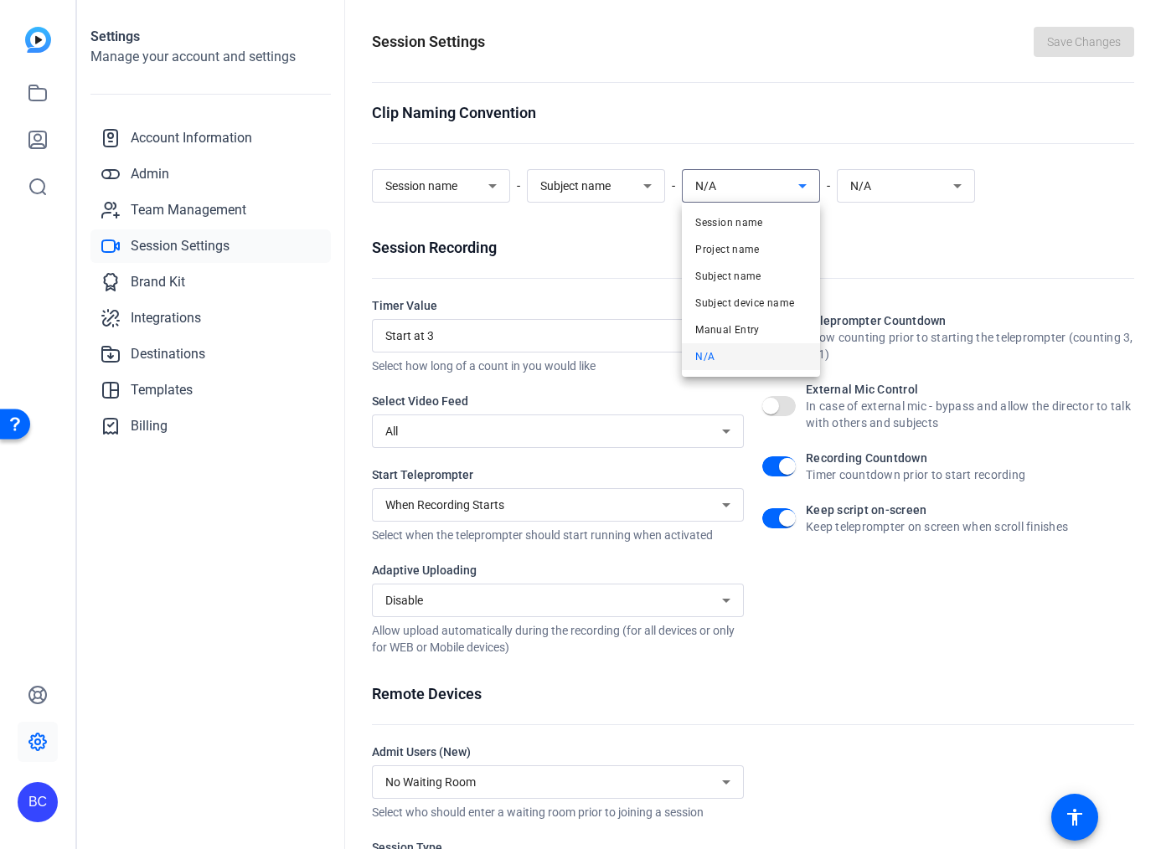
click at [725, 178] on div at bounding box center [580, 424] width 1161 height 849
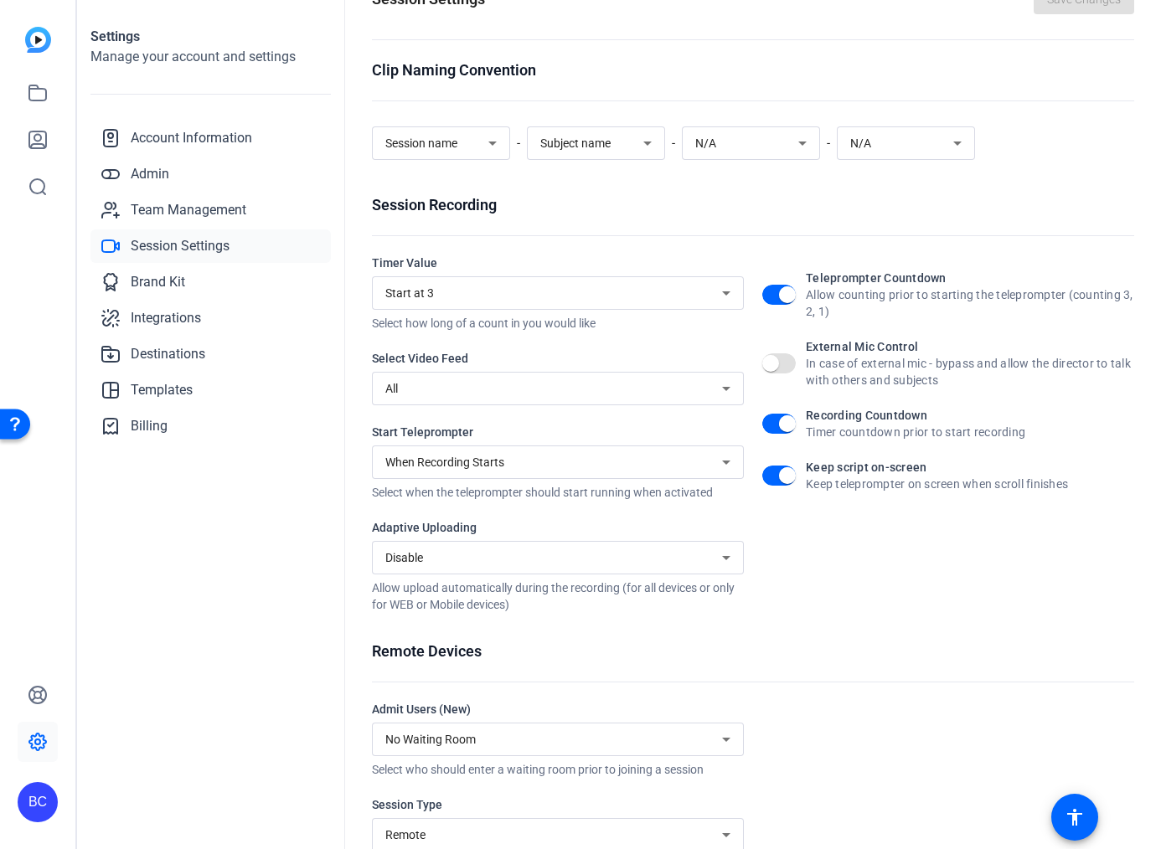
scroll to position [94, 0]
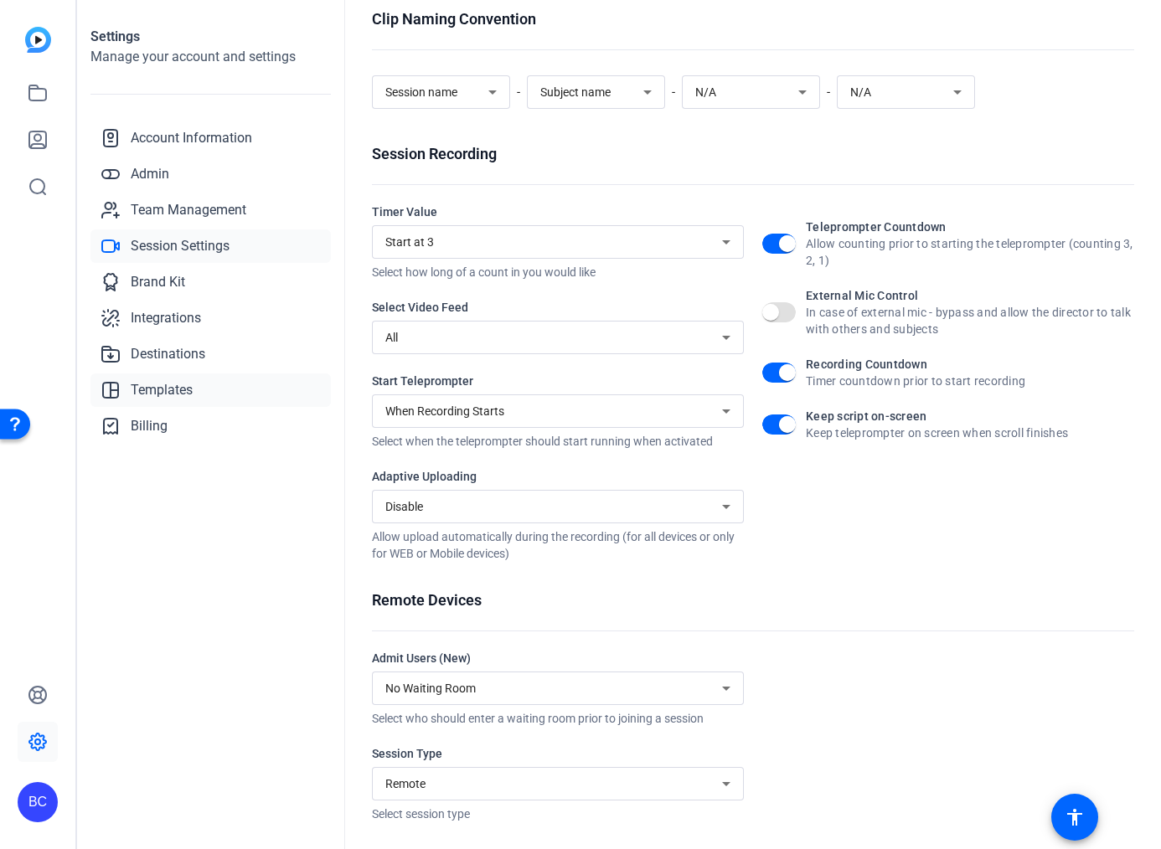
click at [175, 388] on span "Templates" at bounding box center [162, 390] width 62 height 20
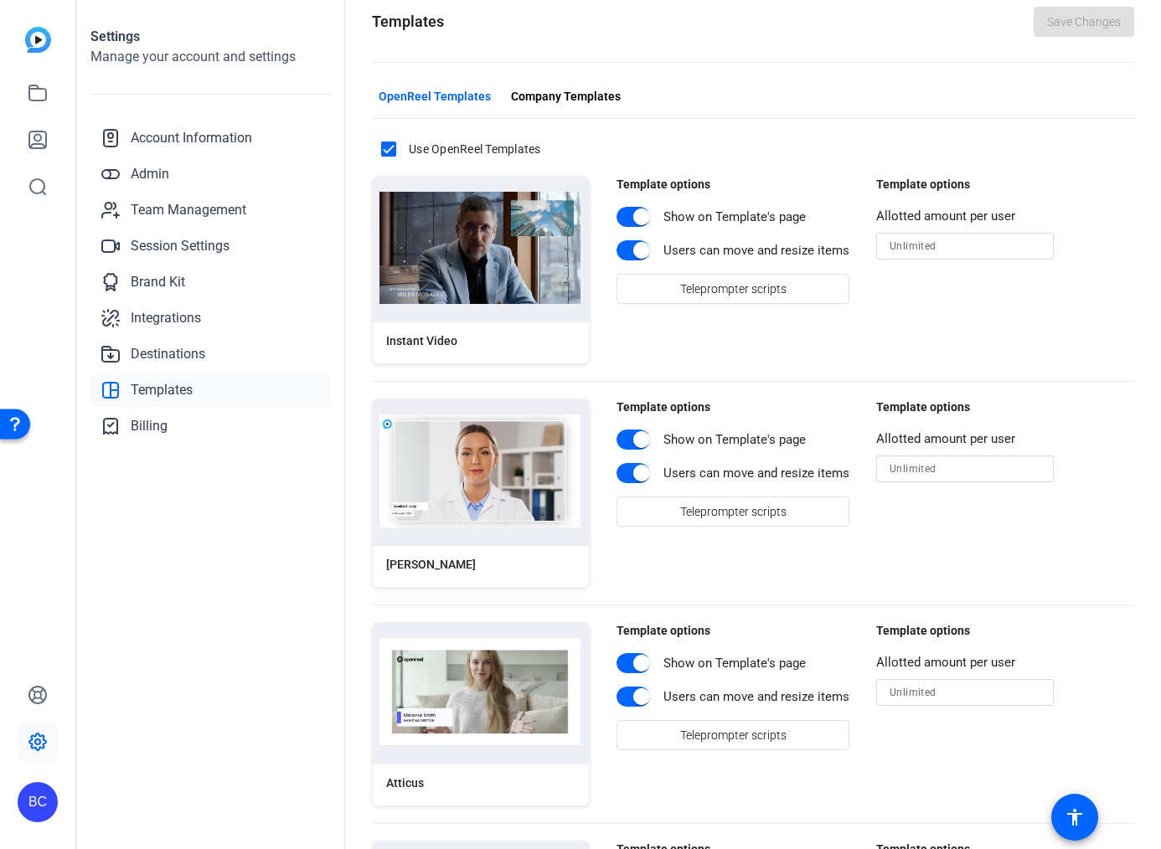
scroll to position [23, 0]
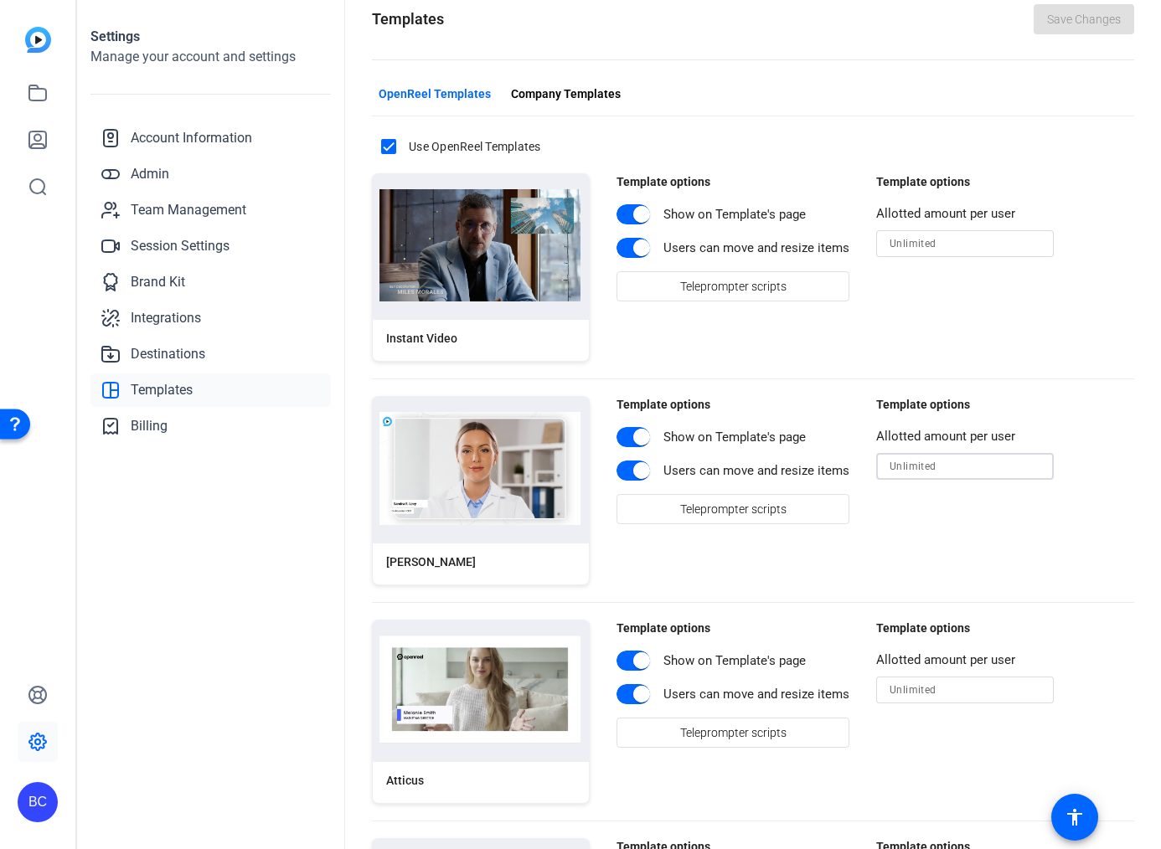
click at [926, 467] on input "number" at bounding box center [964, 466] width 151 height 20
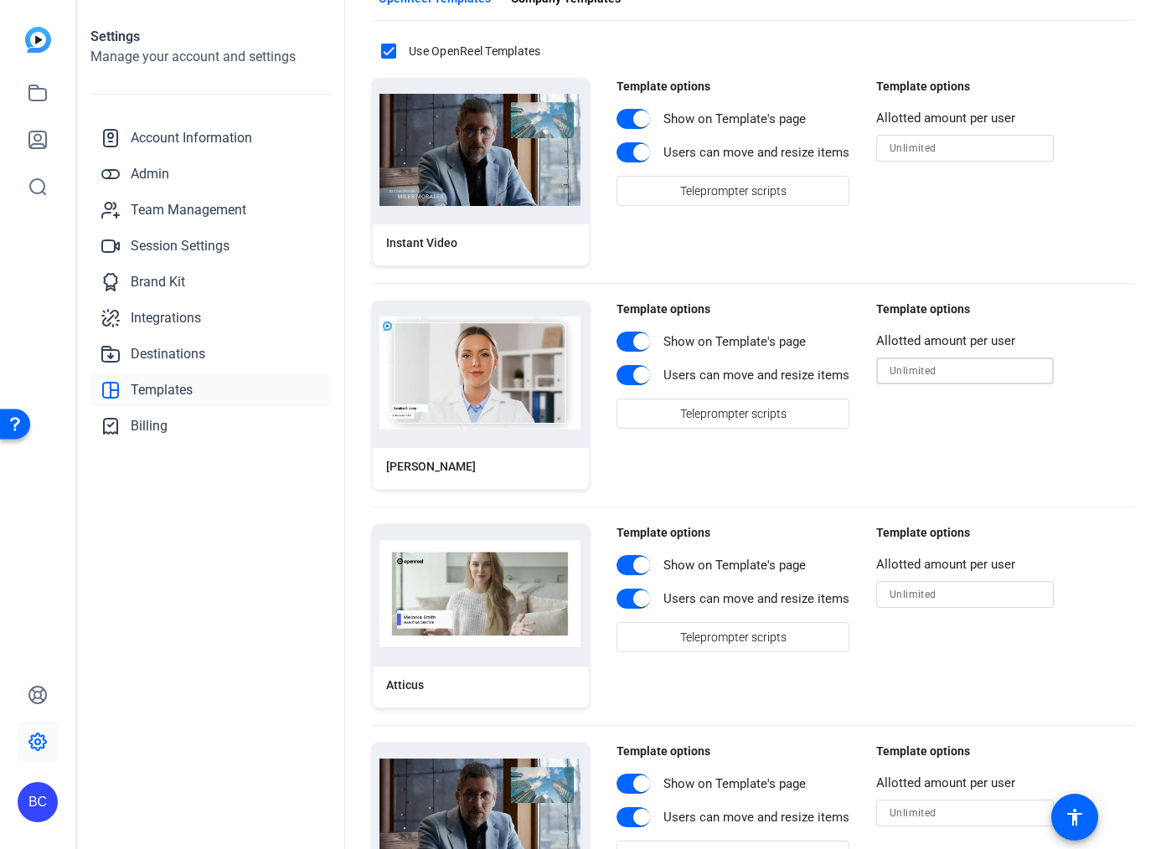
scroll to position [0, 0]
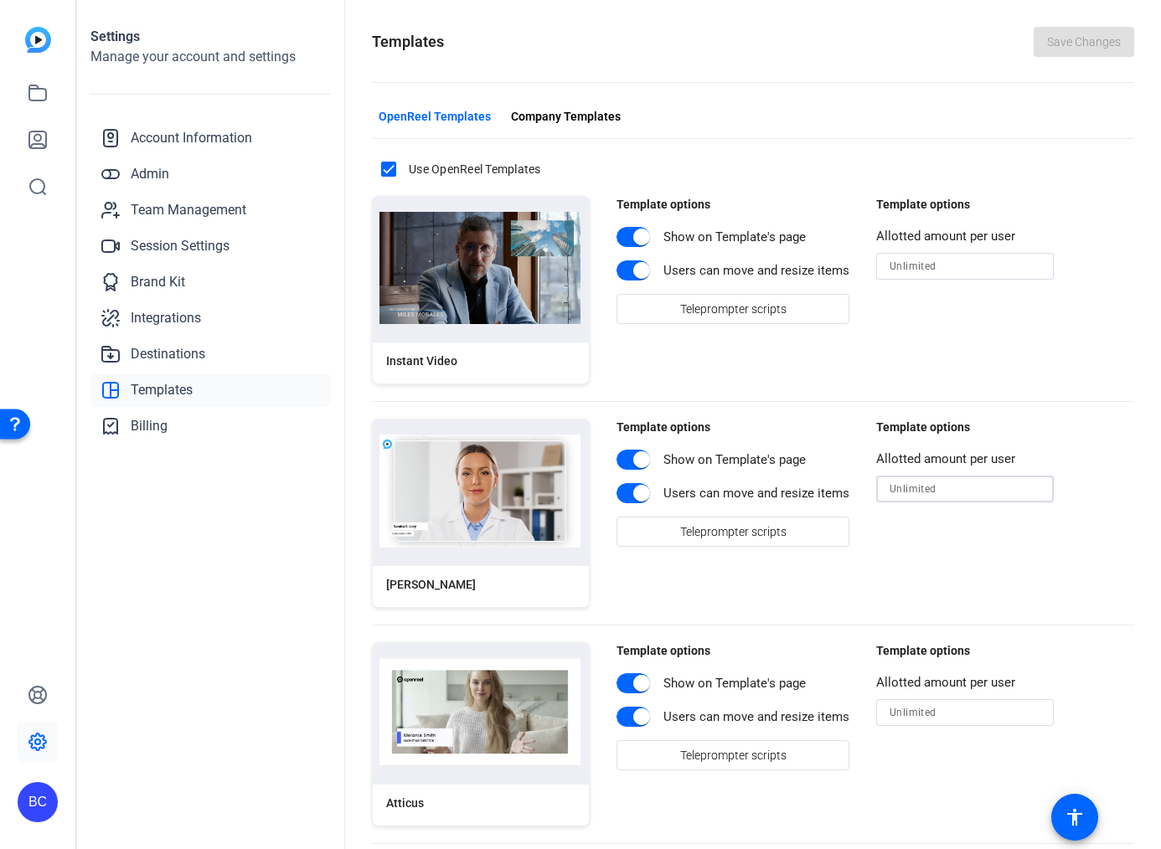
click at [10, 422] on div "Open Resource Center" at bounding box center [14, 423] width 13 height 13
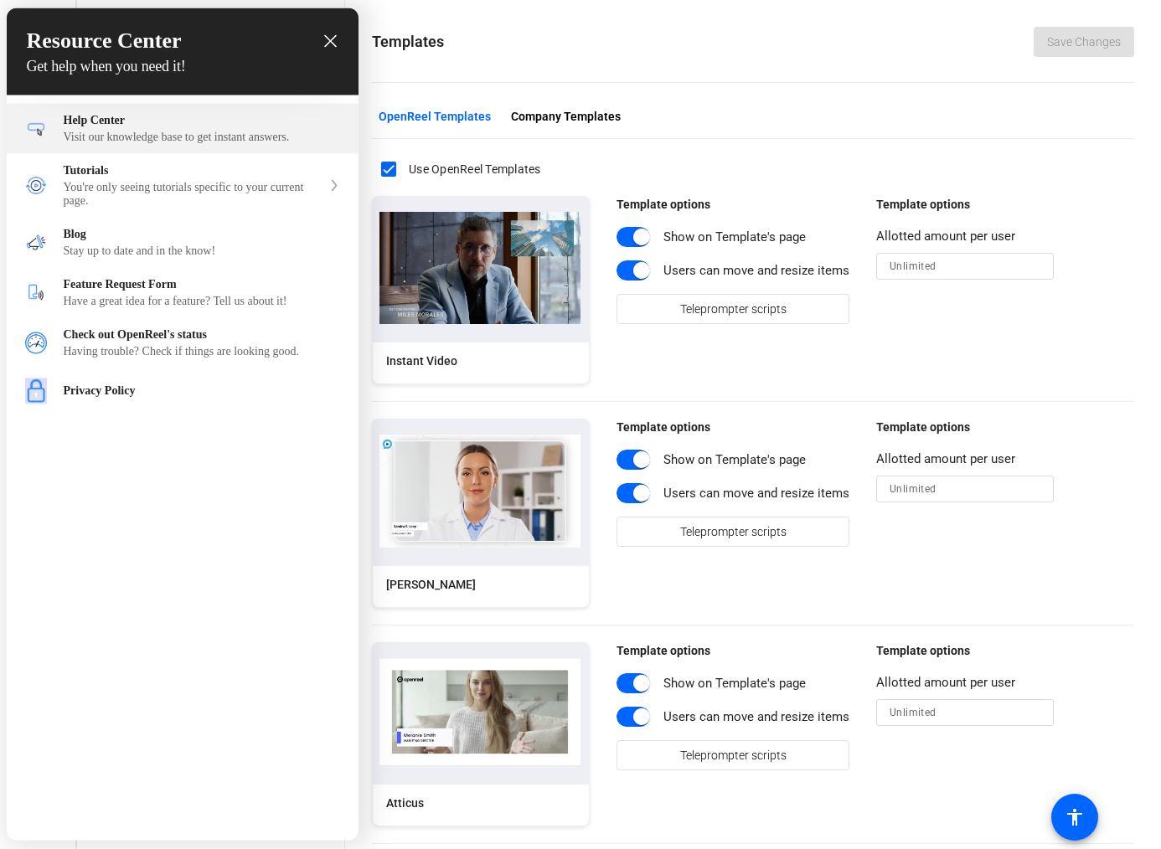
click at [138, 138] on div "Visit our knowledge base to get instant answers." at bounding box center [202, 137] width 276 height 13
click at [342, 34] on div "Resource Center Get help when you need it!" at bounding box center [183, 51] width 352 height 87
click at [331, 41] on icon "close resource center" at bounding box center [330, 41] width 13 height 13
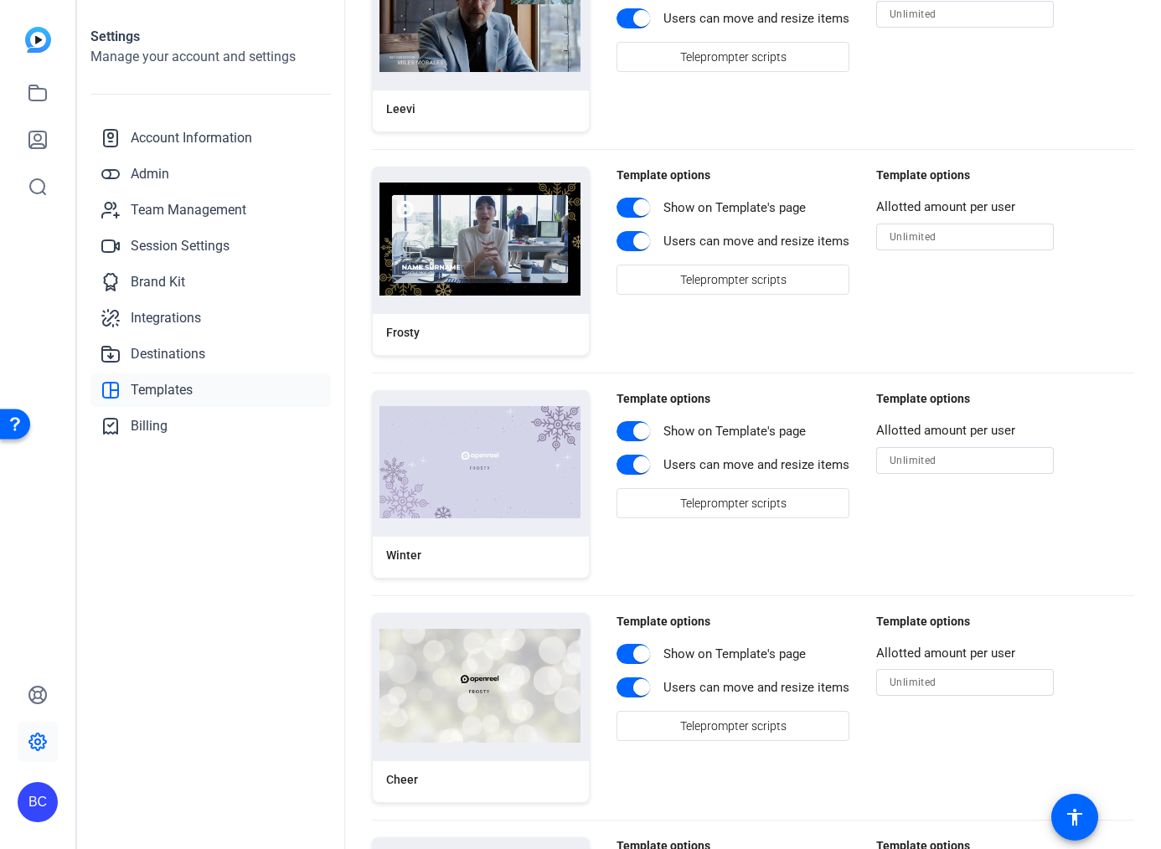
scroll to position [1155, 0]
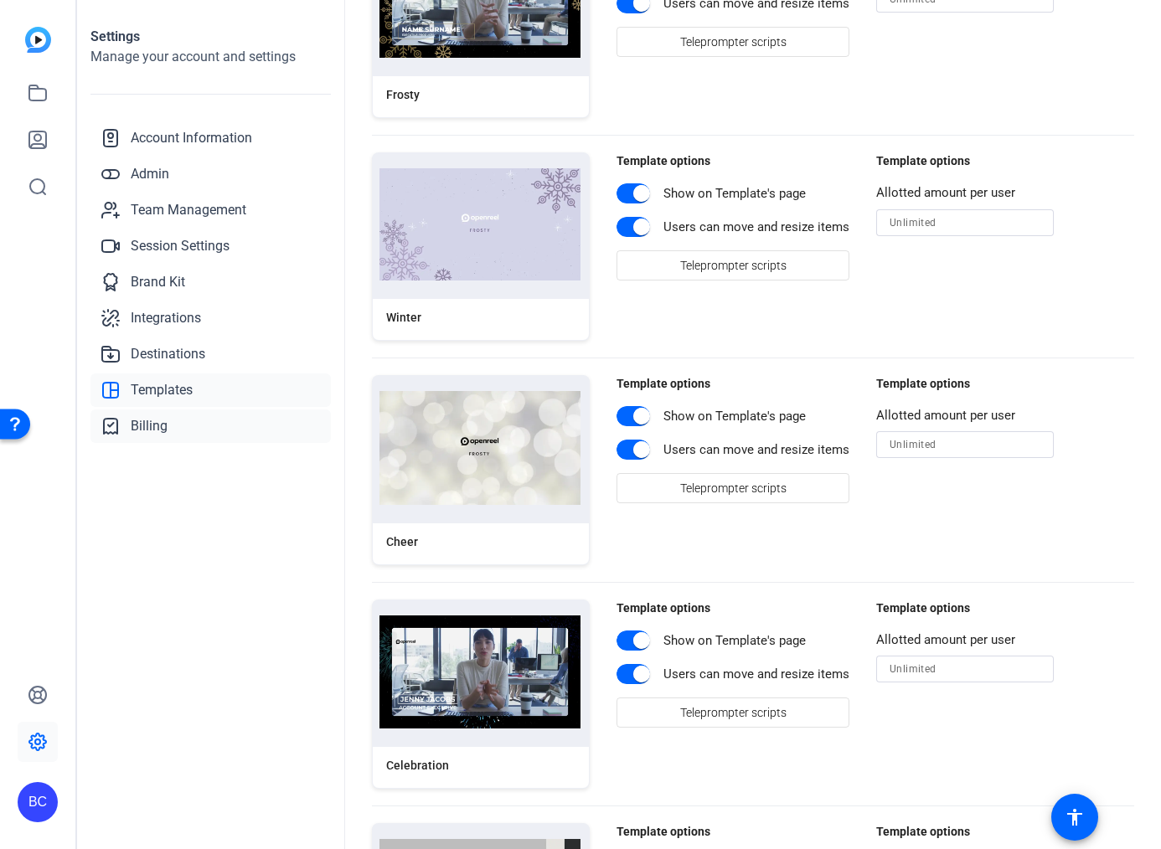
click at [138, 434] on span "Billing" at bounding box center [149, 426] width 37 height 20
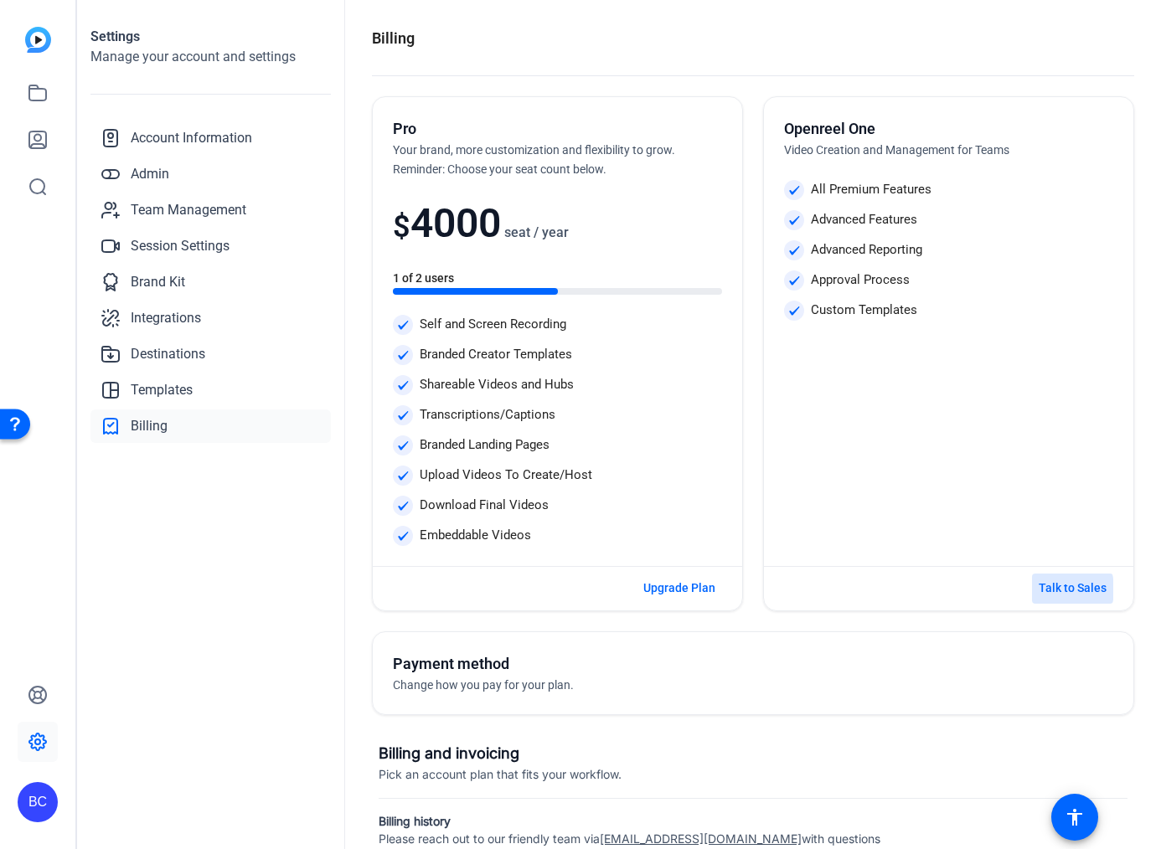
click at [1051, 590] on span "Talk to Sales" at bounding box center [1073, 589] width 68 height 18
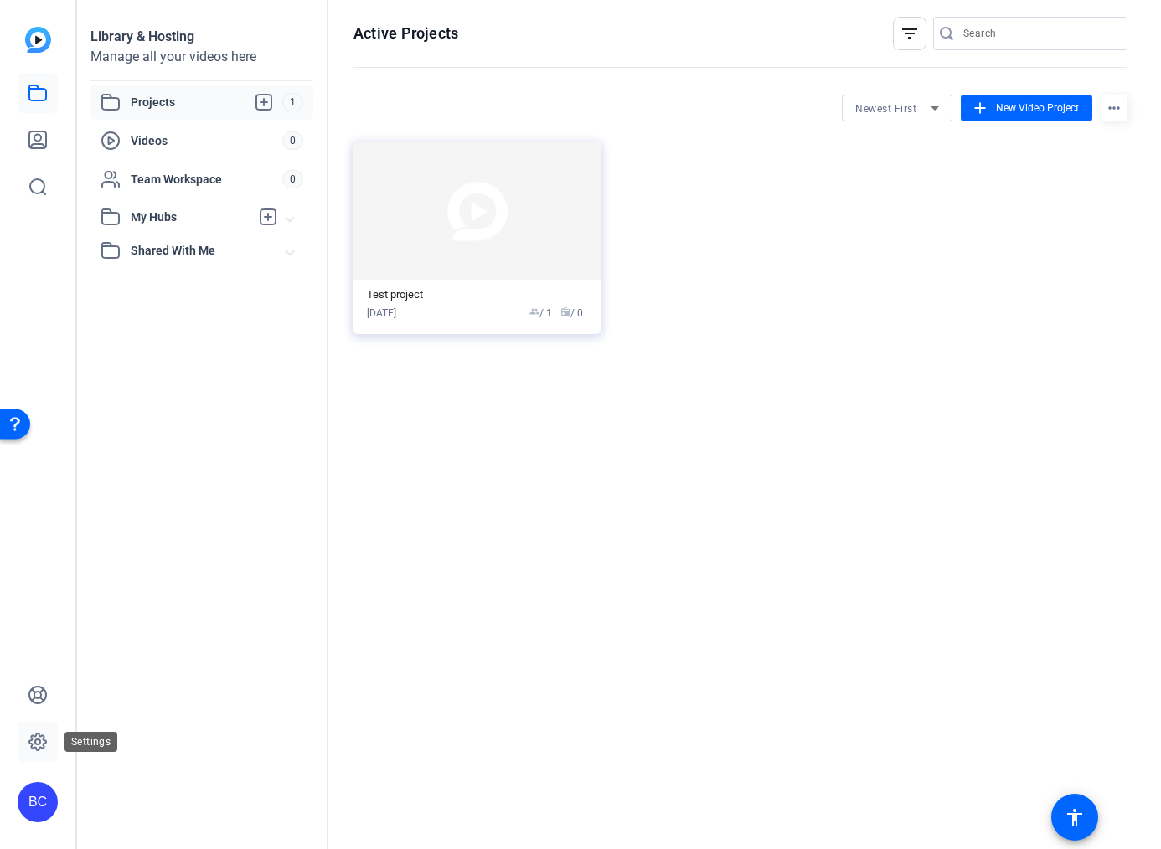
click at [49, 740] on link at bounding box center [38, 742] width 40 height 40
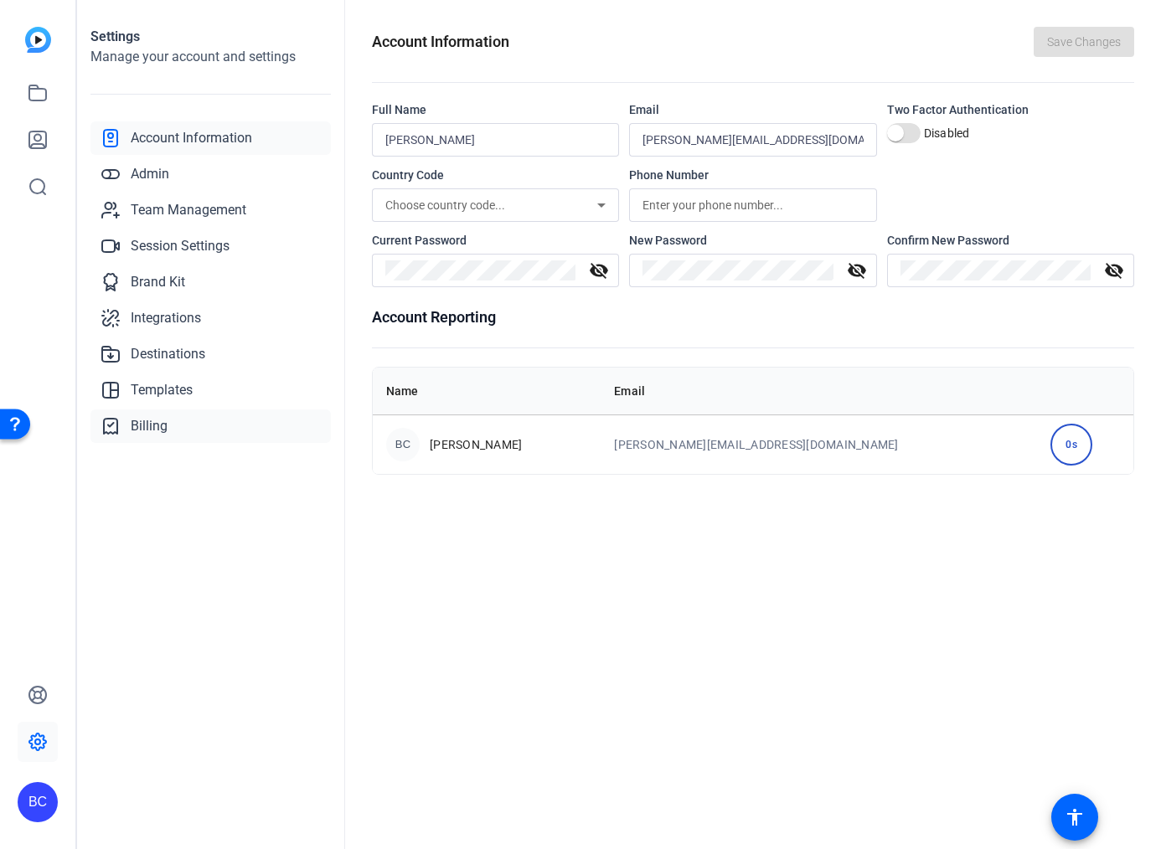
click at [190, 422] on link "Billing" at bounding box center [210, 427] width 240 height 34
